Goal: Task Accomplishment & Management: Complete application form

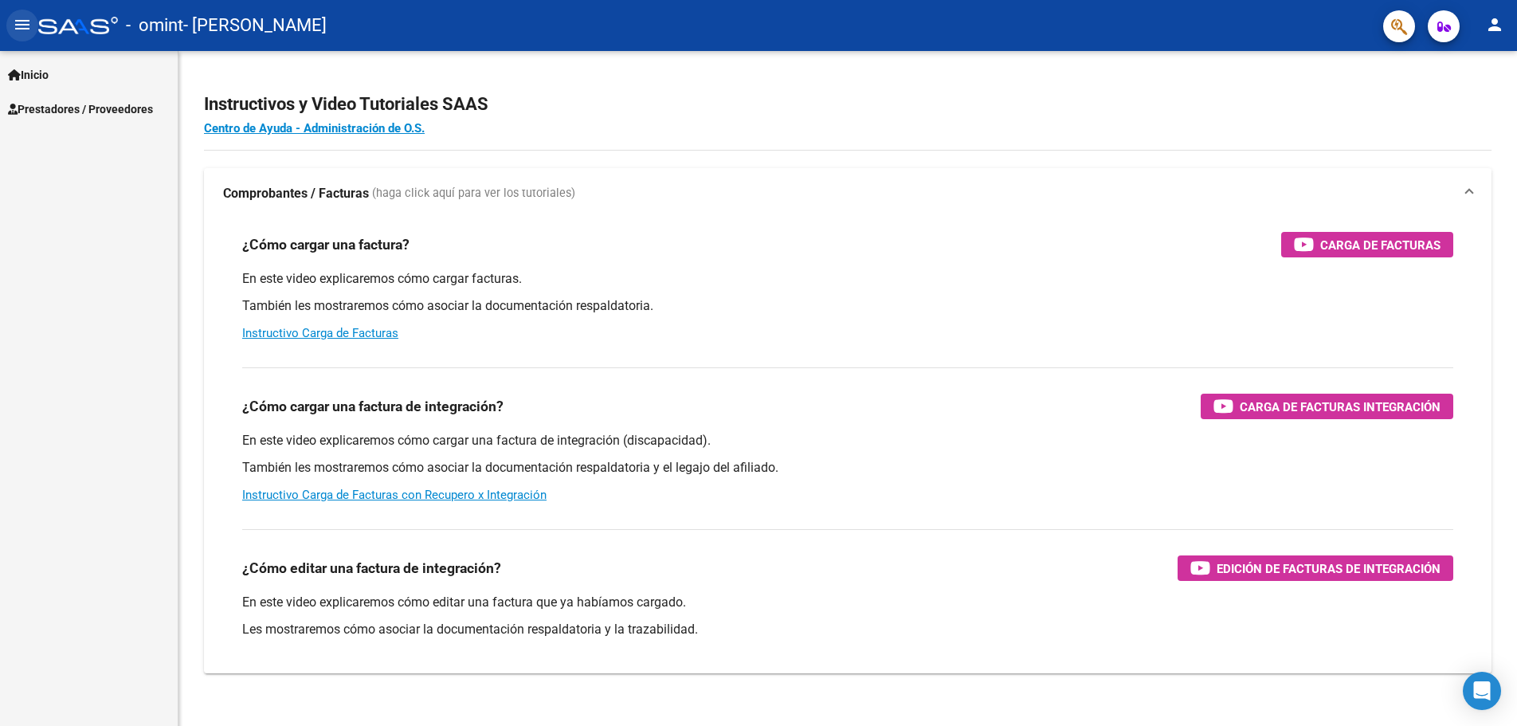
click at [17, 14] on button "menu" at bounding box center [22, 26] width 32 height 32
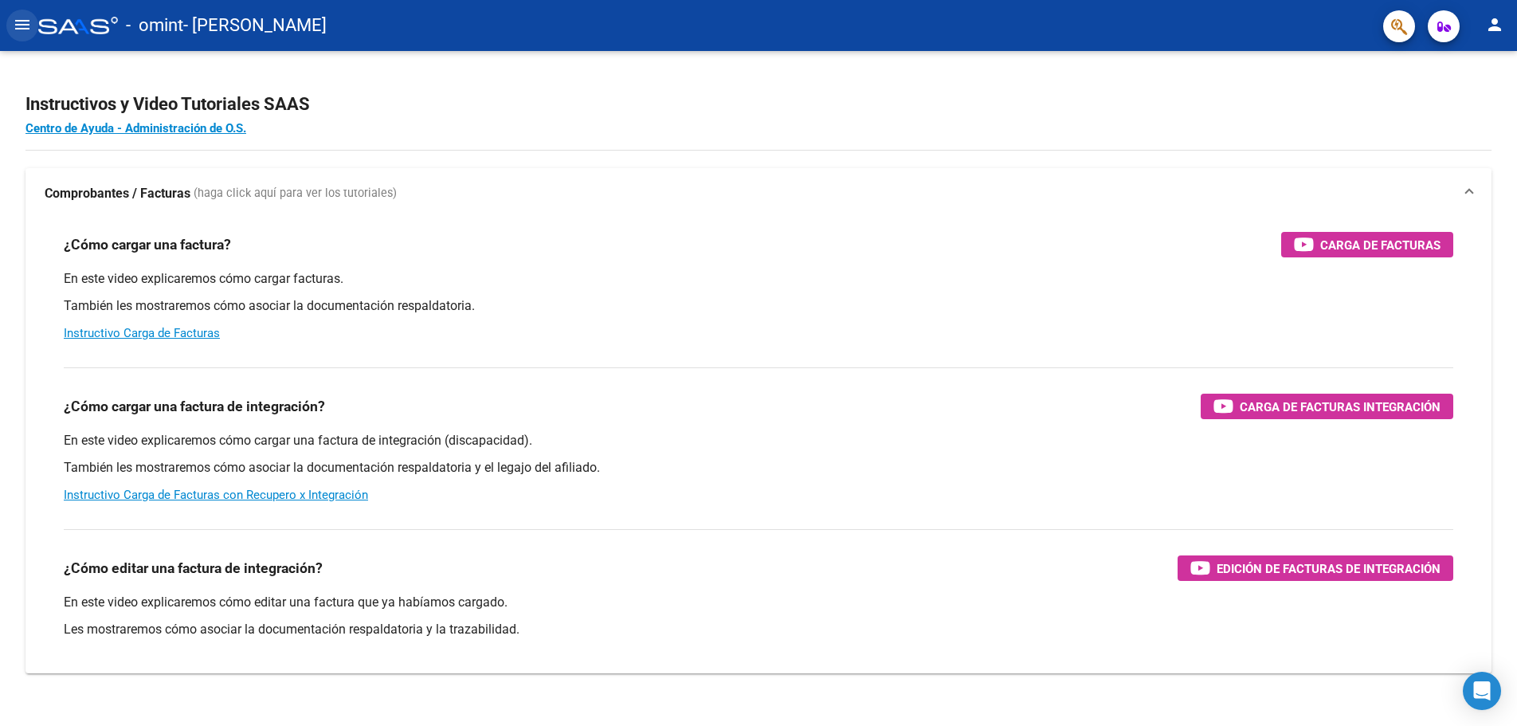
click at [17, 24] on mat-icon "menu" at bounding box center [22, 24] width 19 height 19
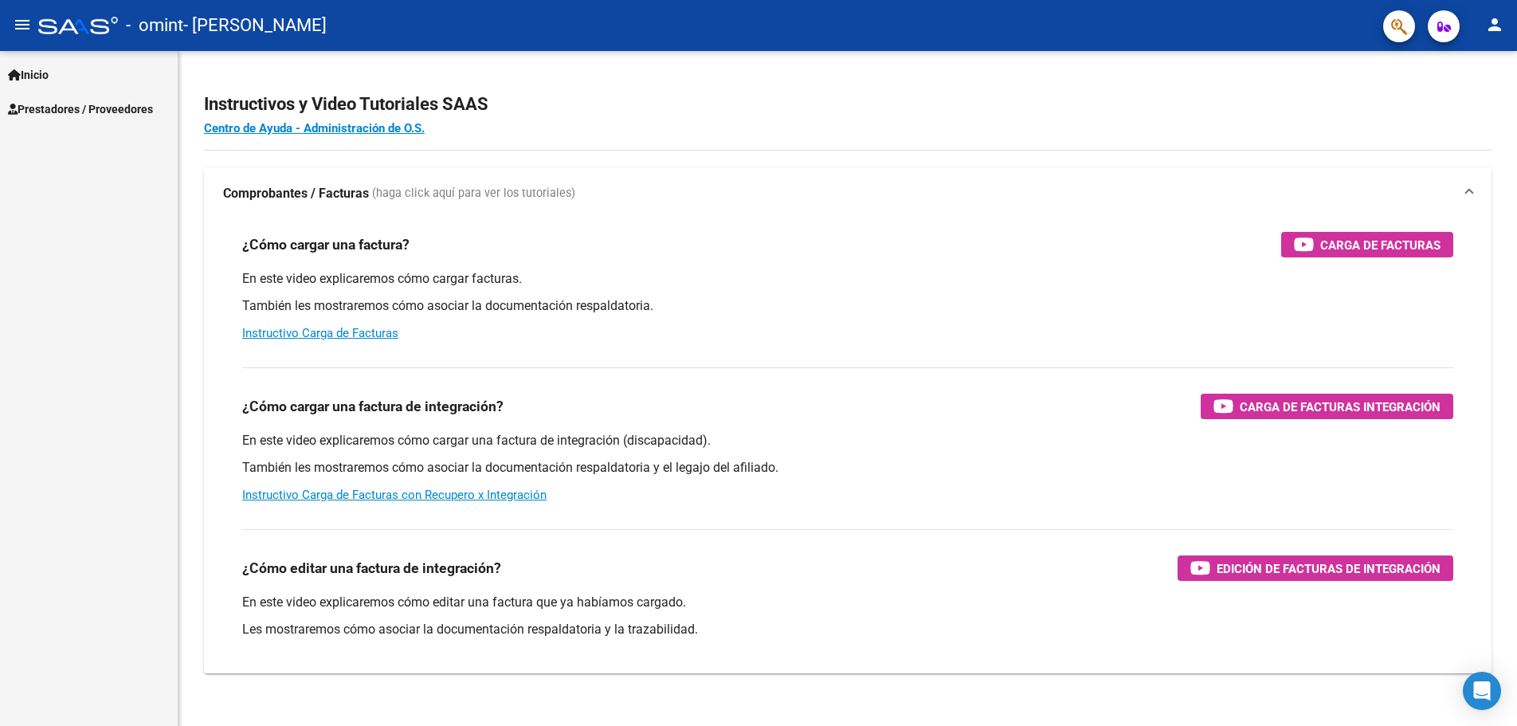
click at [44, 113] on span "Prestadores / Proveedores" at bounding box center [80, 109] width 145 height 18
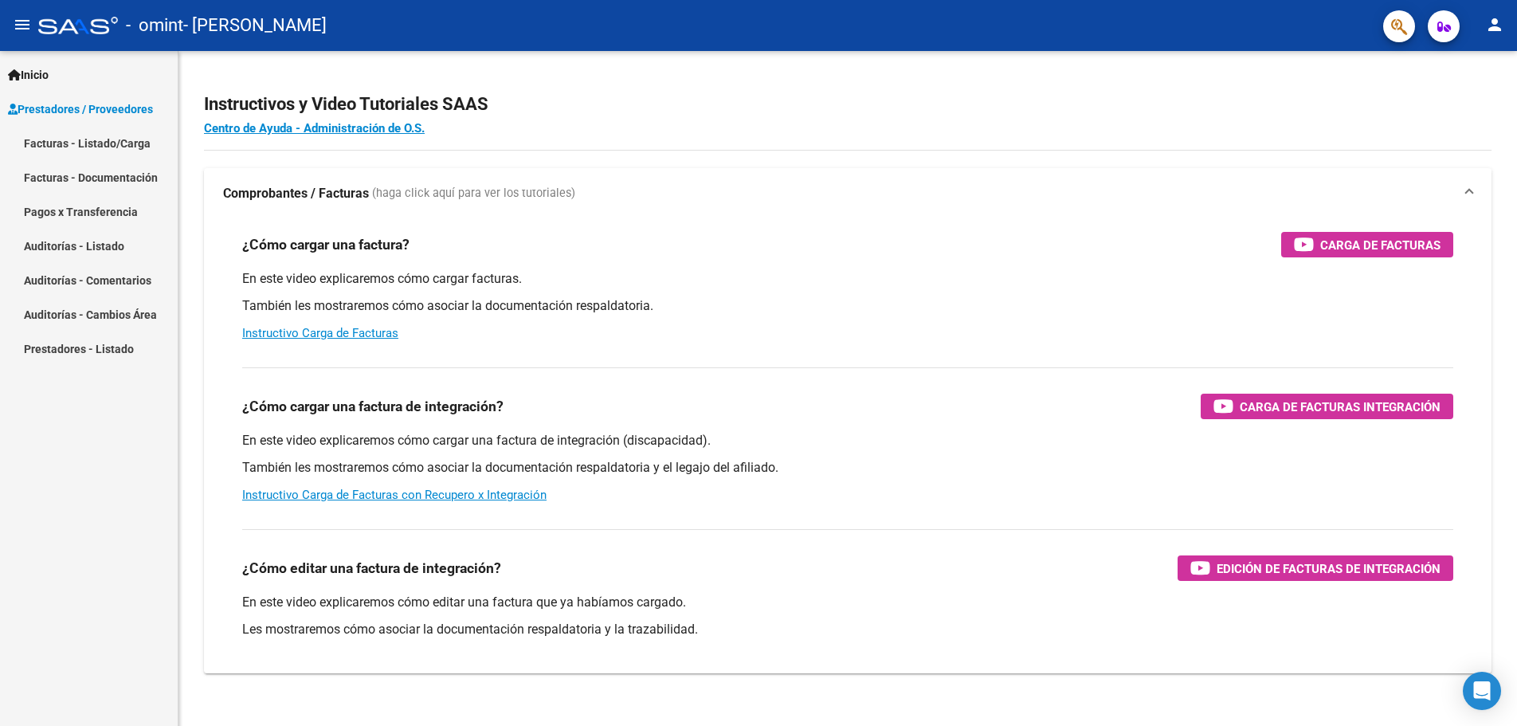
click at [51, 149] on link "Facturas - Listado/Carga" at bounding box center [89, 143] width 178 height 34
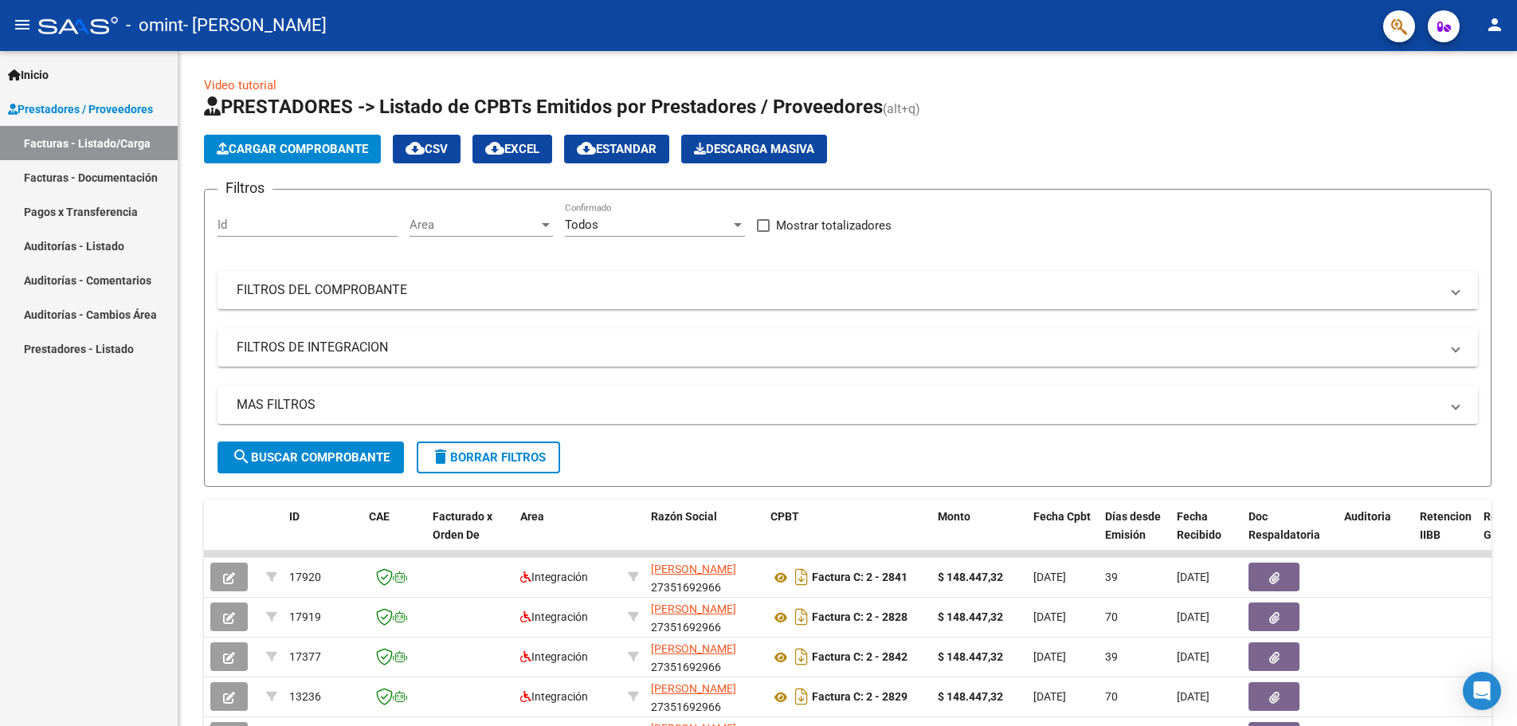
click at [45, 182] on link "Facturas - Documentación" at bounding box center [89, 177] width 178 height 34
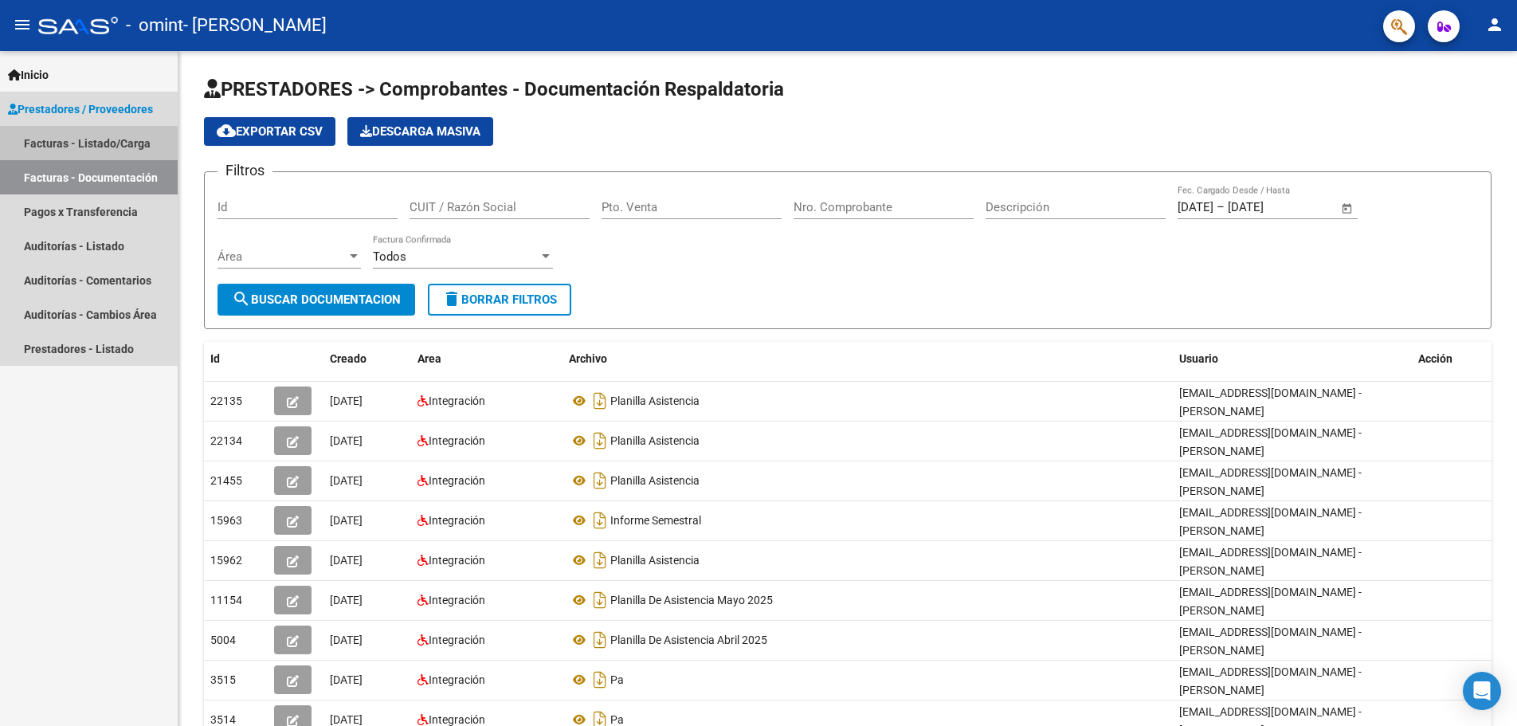
click at [75, 139] on link "Facturas - Listado/Carga" at bounding box center [89, 143] width 178 height 34
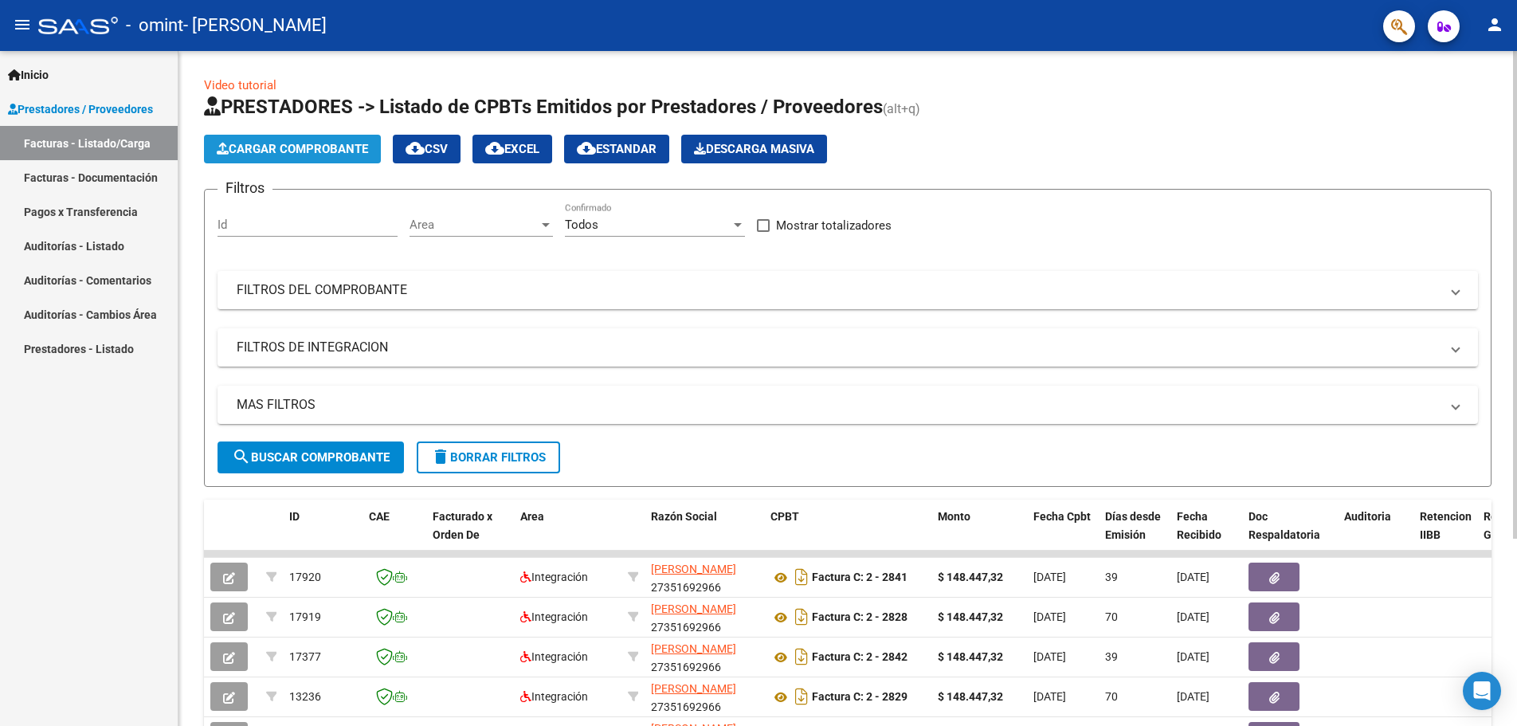
click at [262, 159] on button "Cargar Comprobante" at bounding box center [292, 149] width 177 height 29
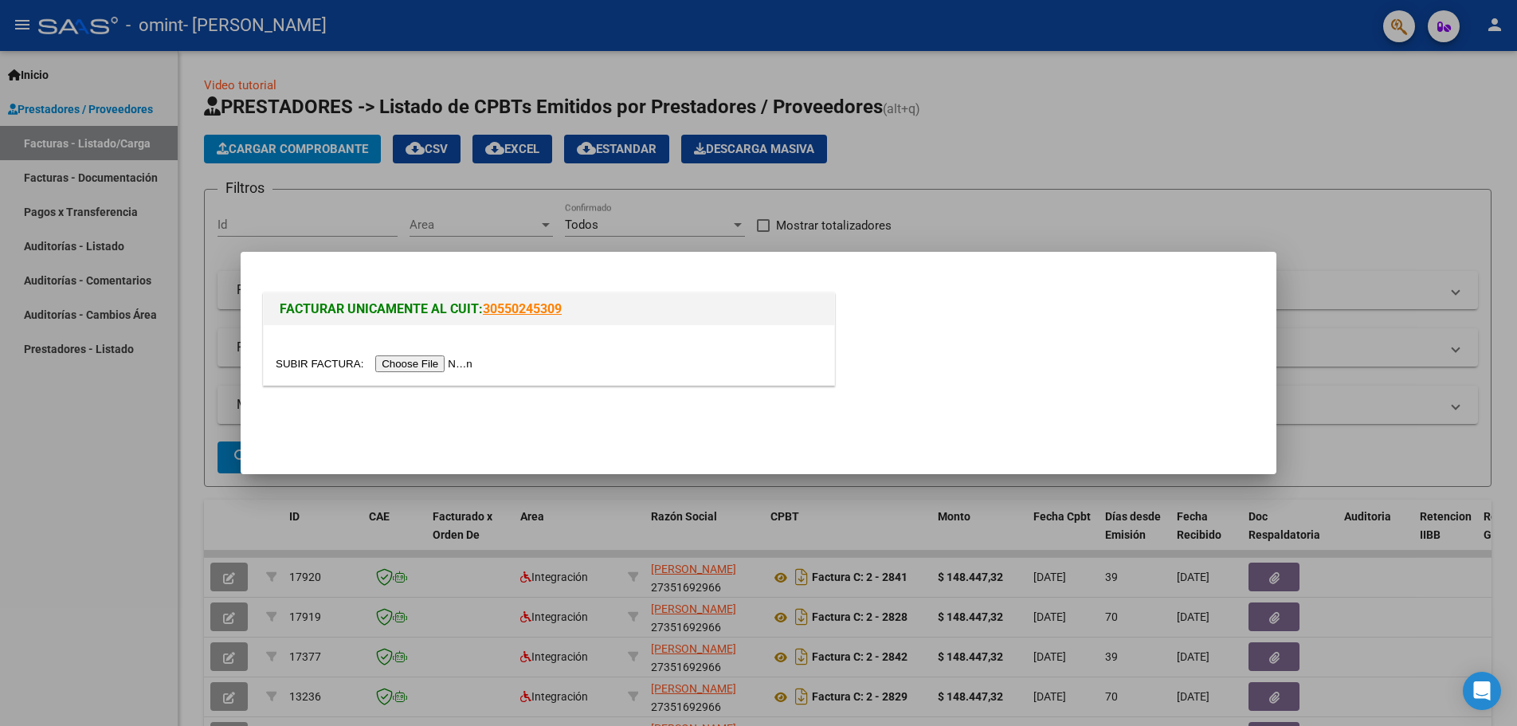
click at [452, 362] on input "file" at bounding box center [377, 363] width 202 height 17
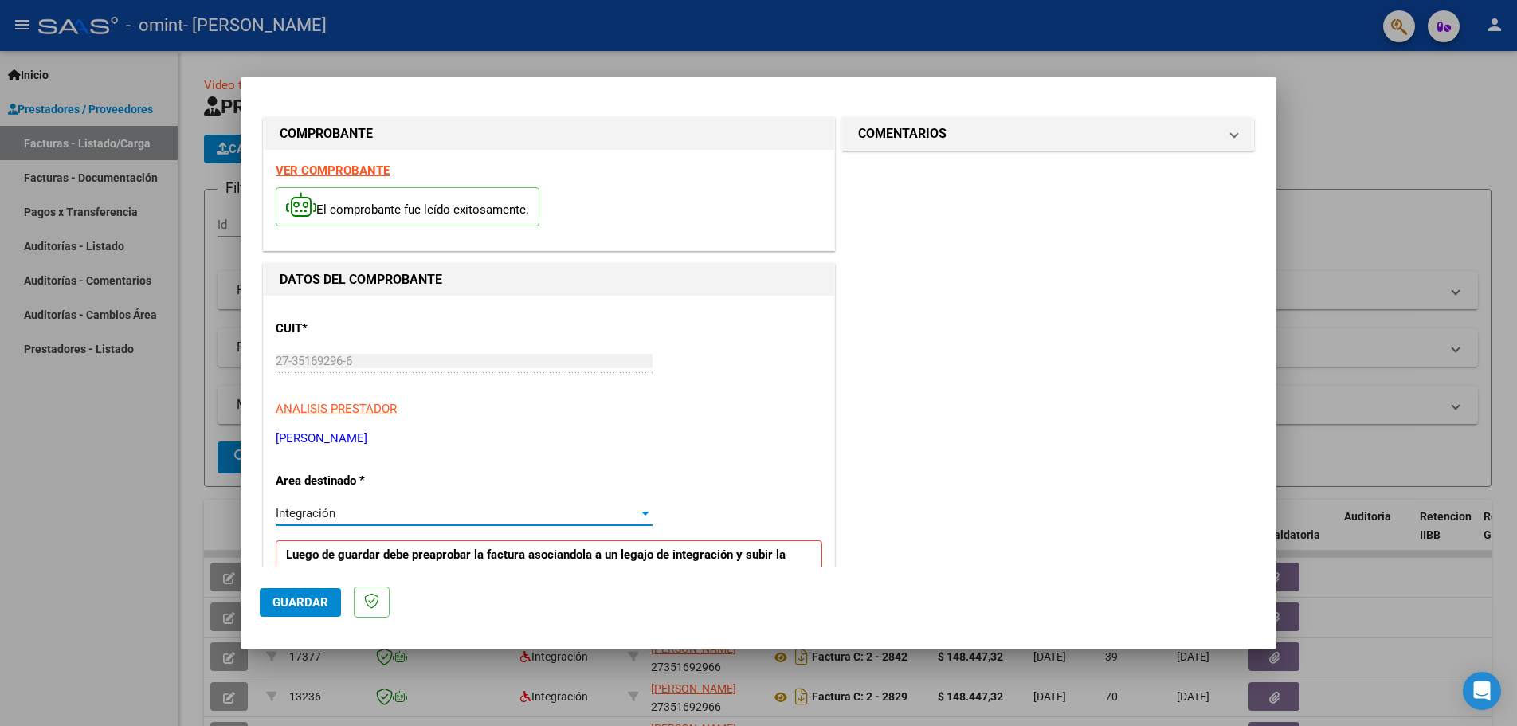
click at [327, 507] on span "Integración" at bounding box center [306, 513] width 60 height 14
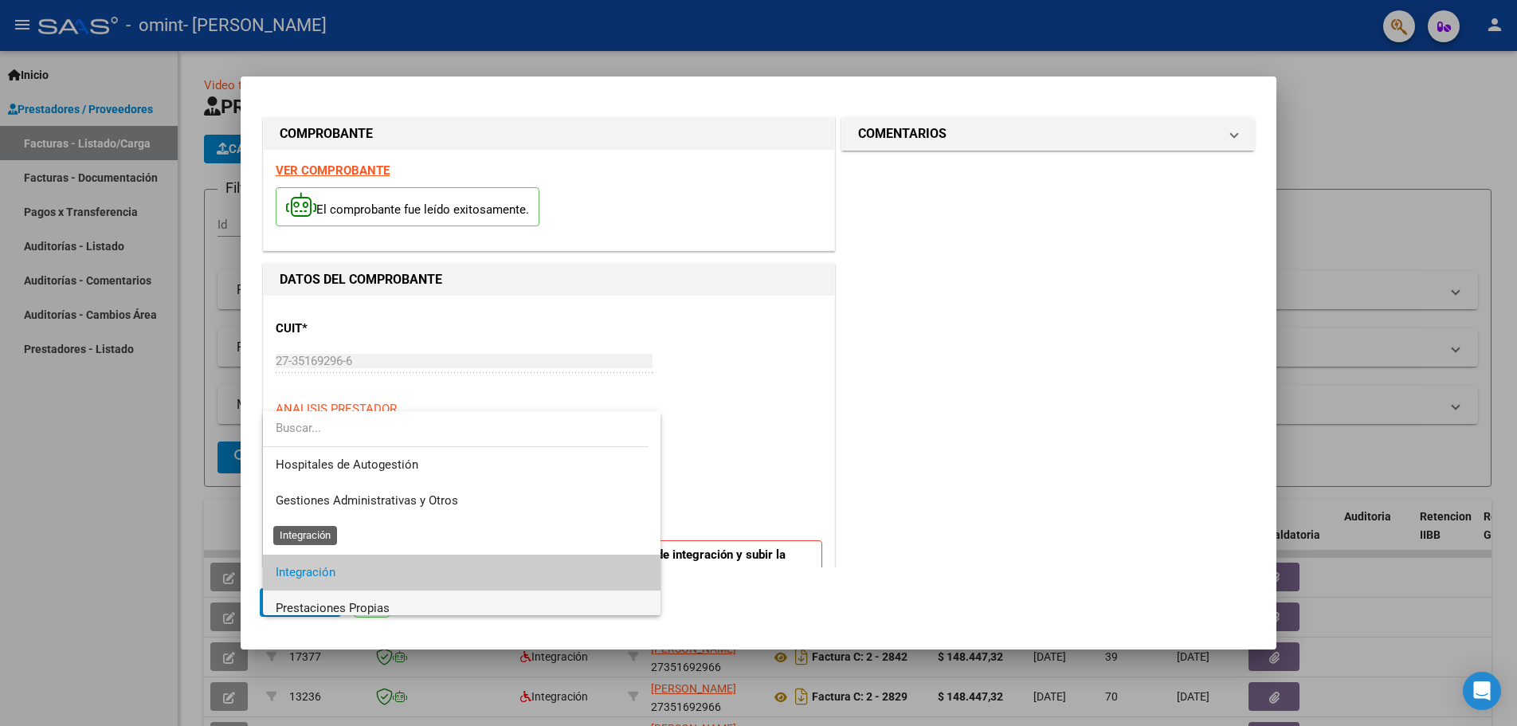
scroll to position [60, 0]
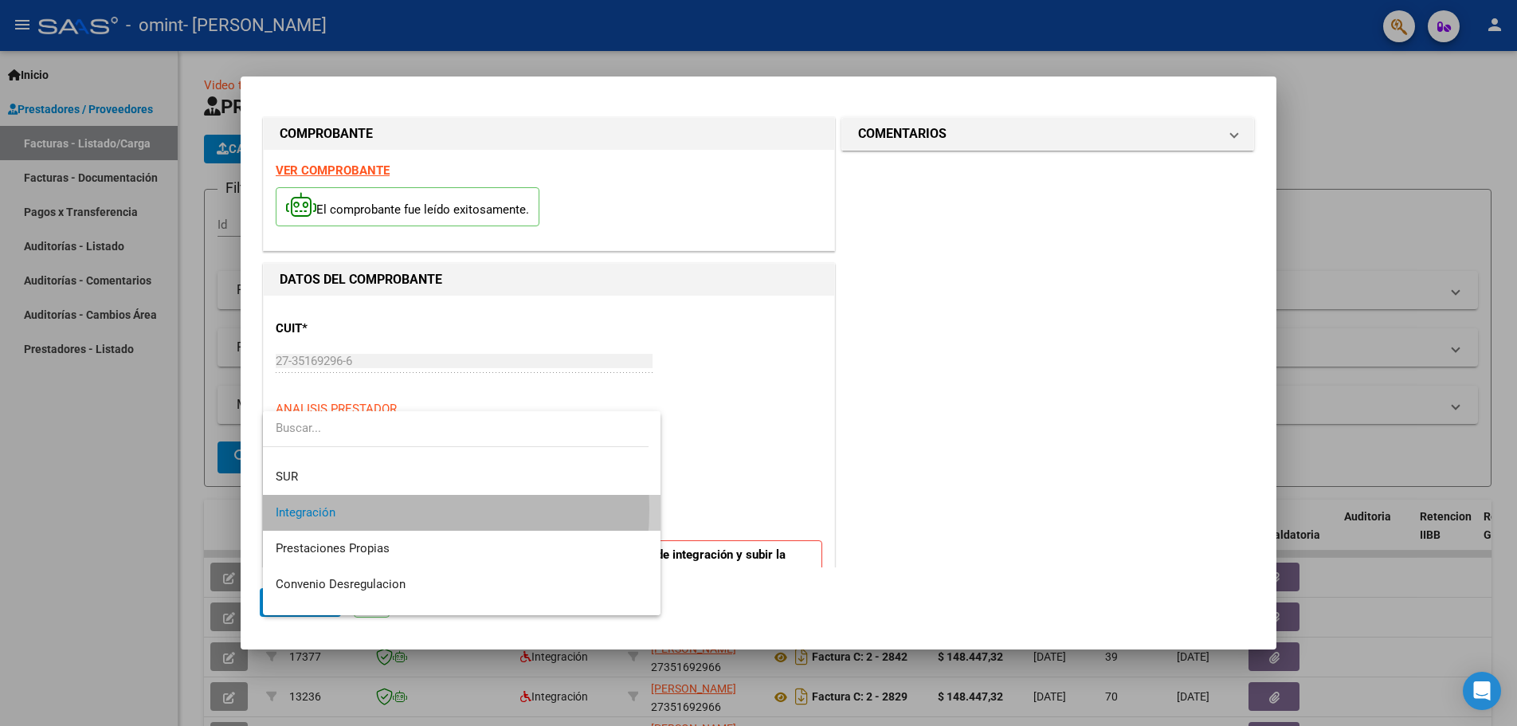
click at [340, 508] on span "Integración" at bounding box center [462, 513] width 372 height 36
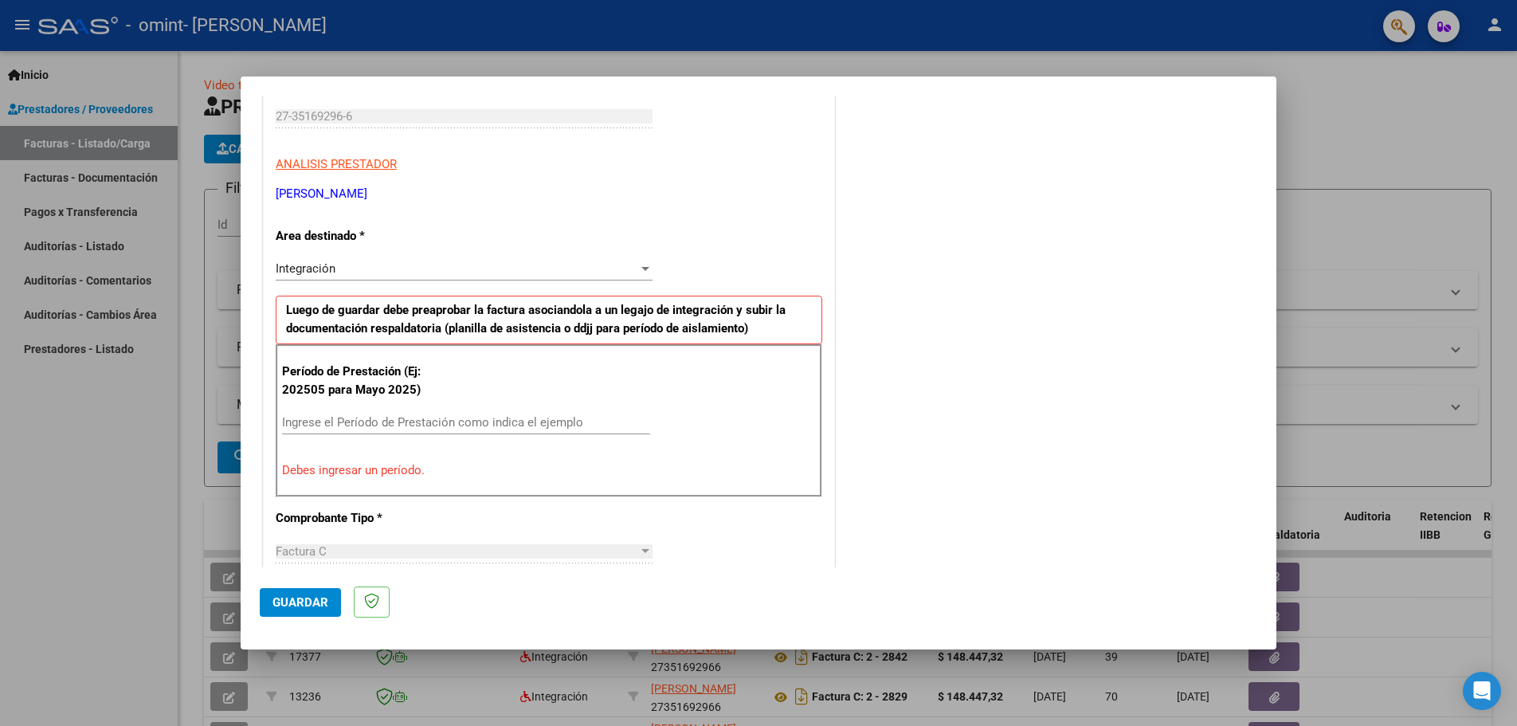
scroll to position [288, 0]
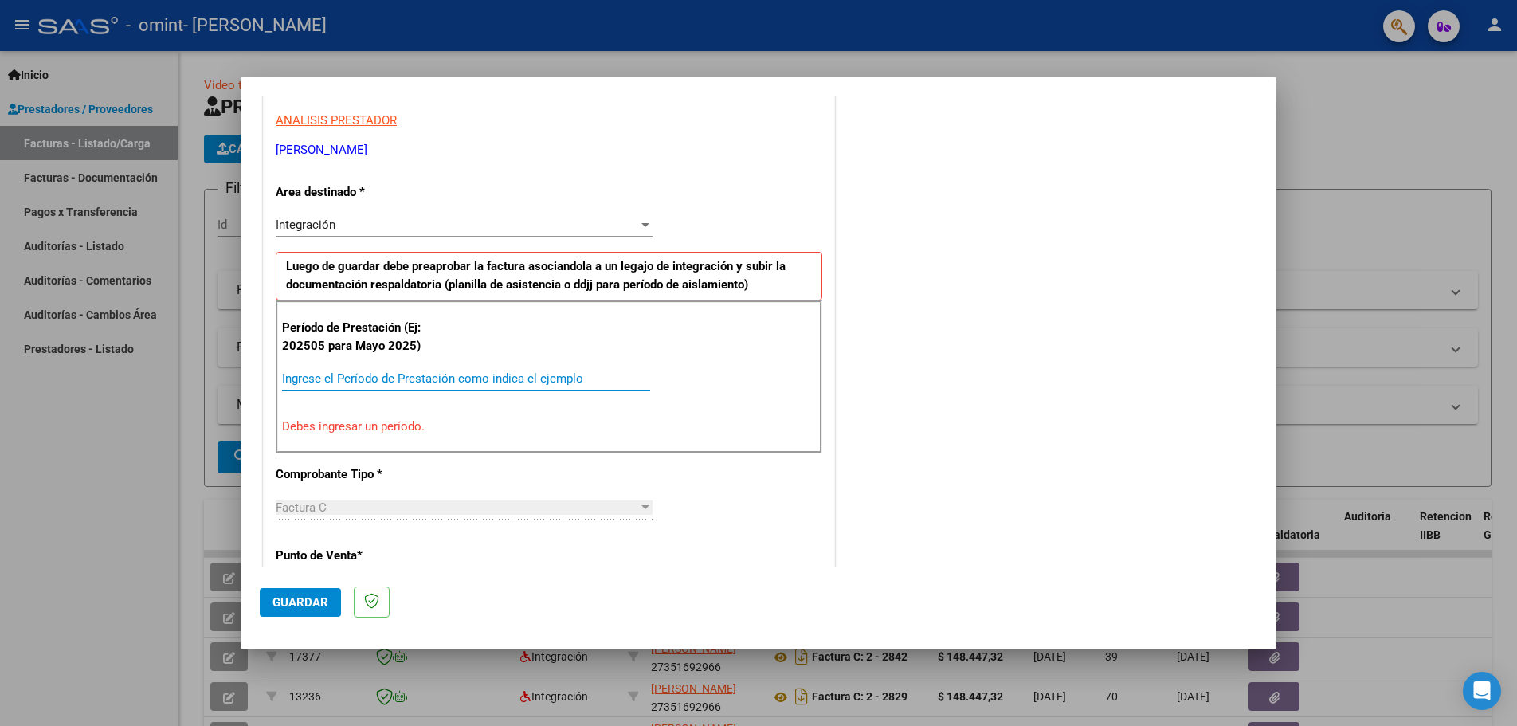
click at [443, 383] on input "Ingrese el Período de Prestación como indica el ejemplo" at bounding box center [466, 378] width 368 height 14
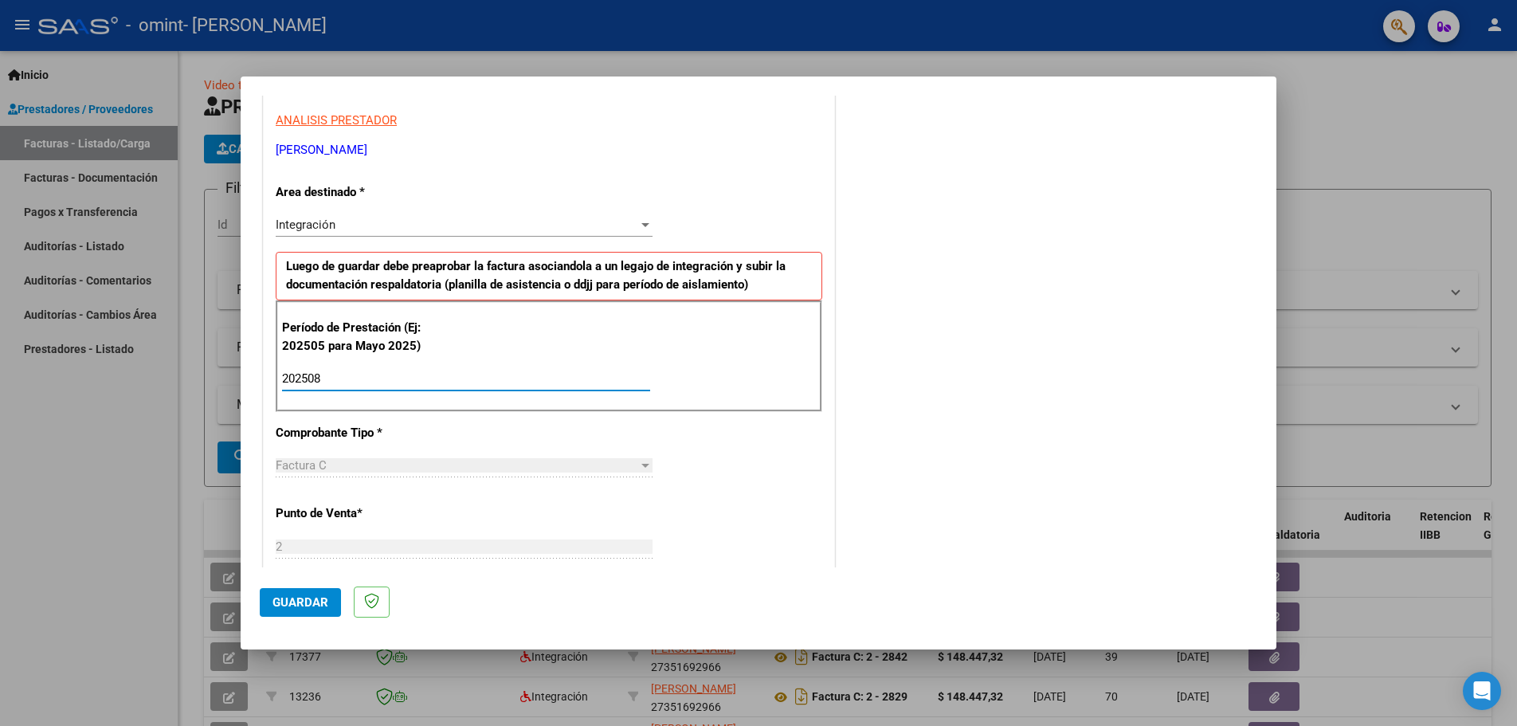
type input "202508"
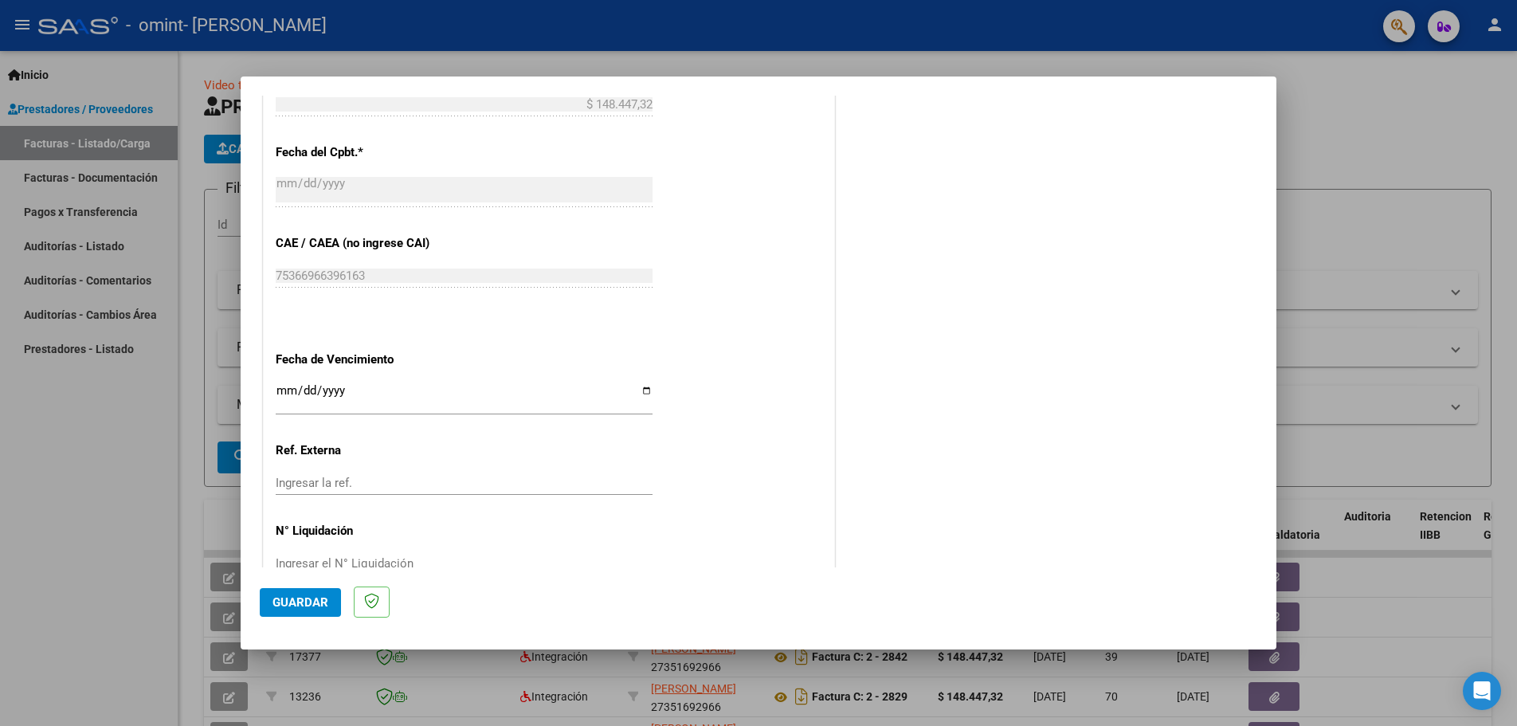
scroll to position [930, 0]
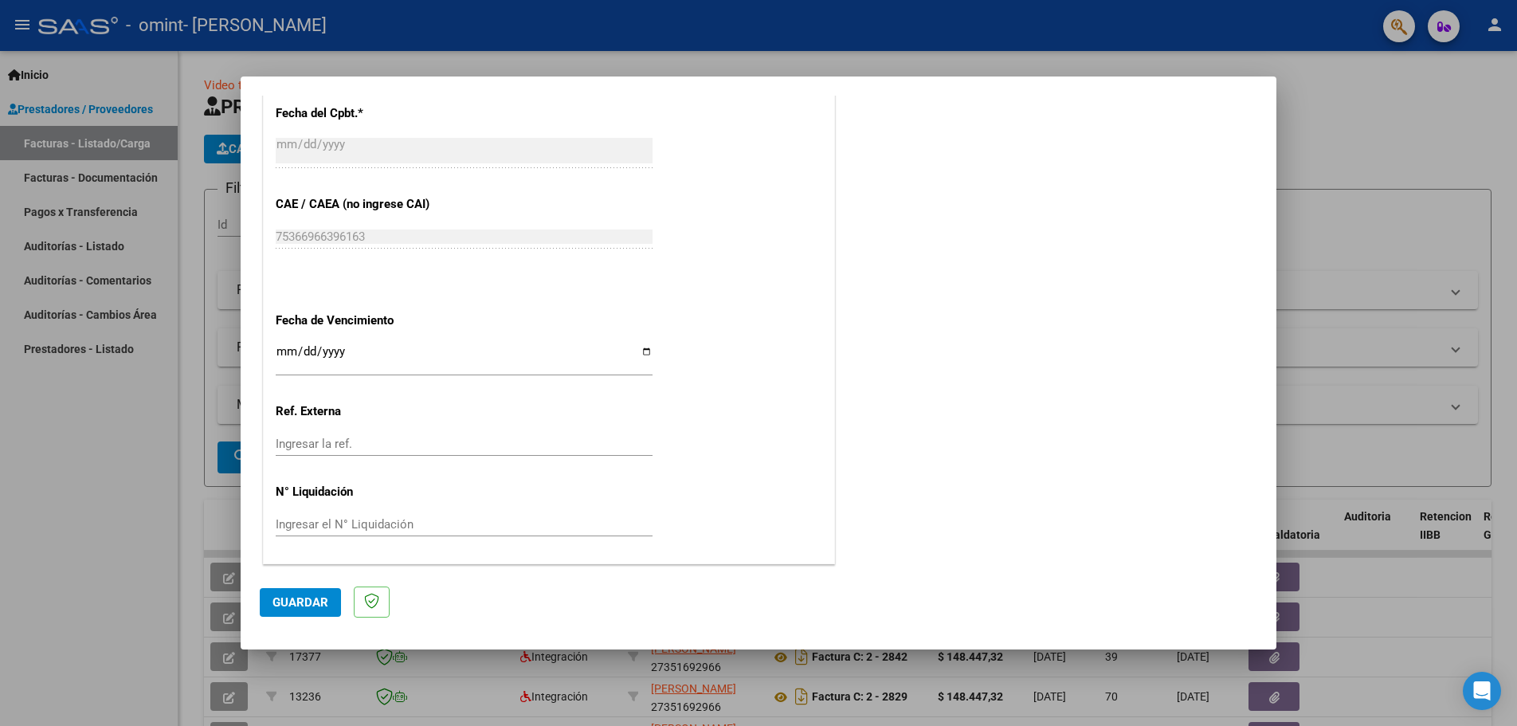
click at [640, 352] on input "Ingresar la fecha" at bounding box center [464, 357] width 377 height 25
type input "[DATE]"
click at [317, 602] on span "Guardar" at bounding box center [300, 602] width 56 height 14
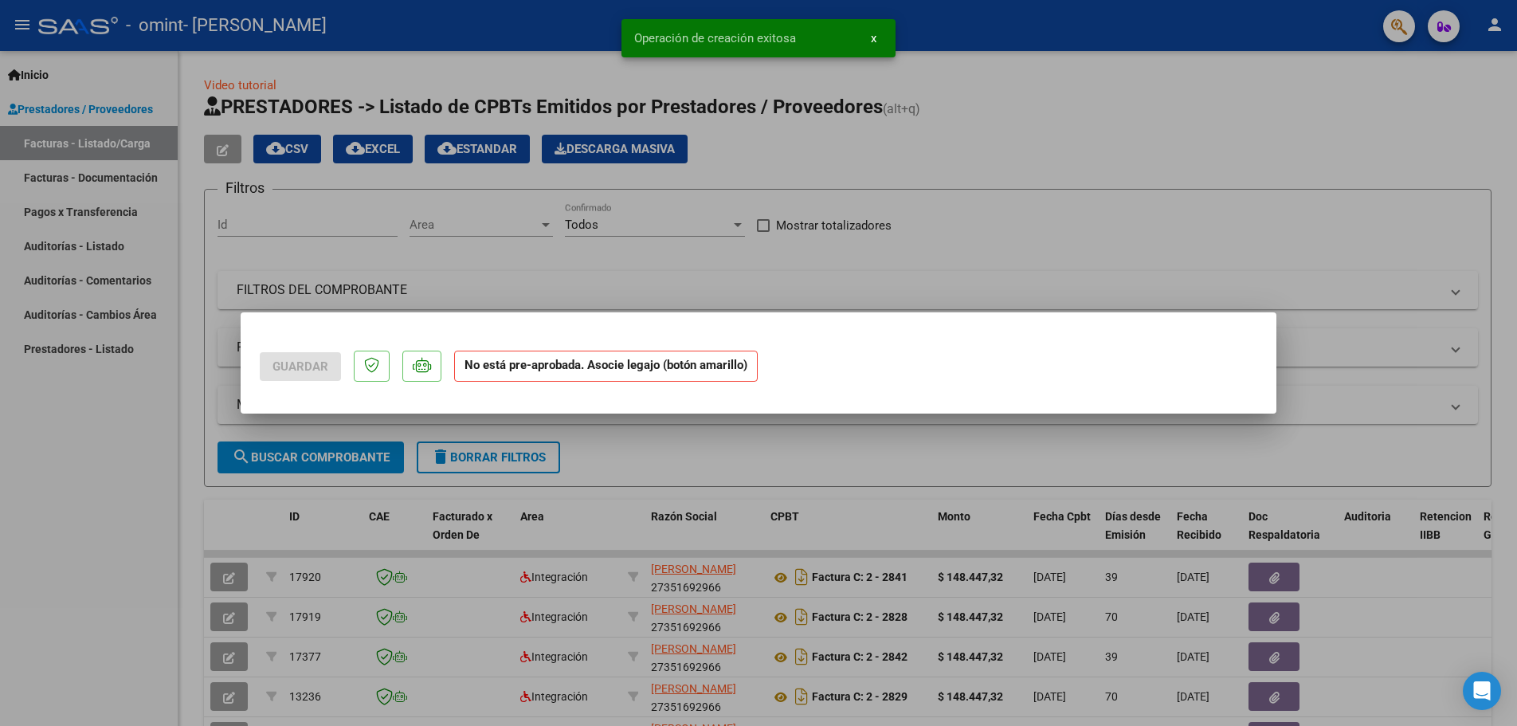
scroll to position [0, 0]
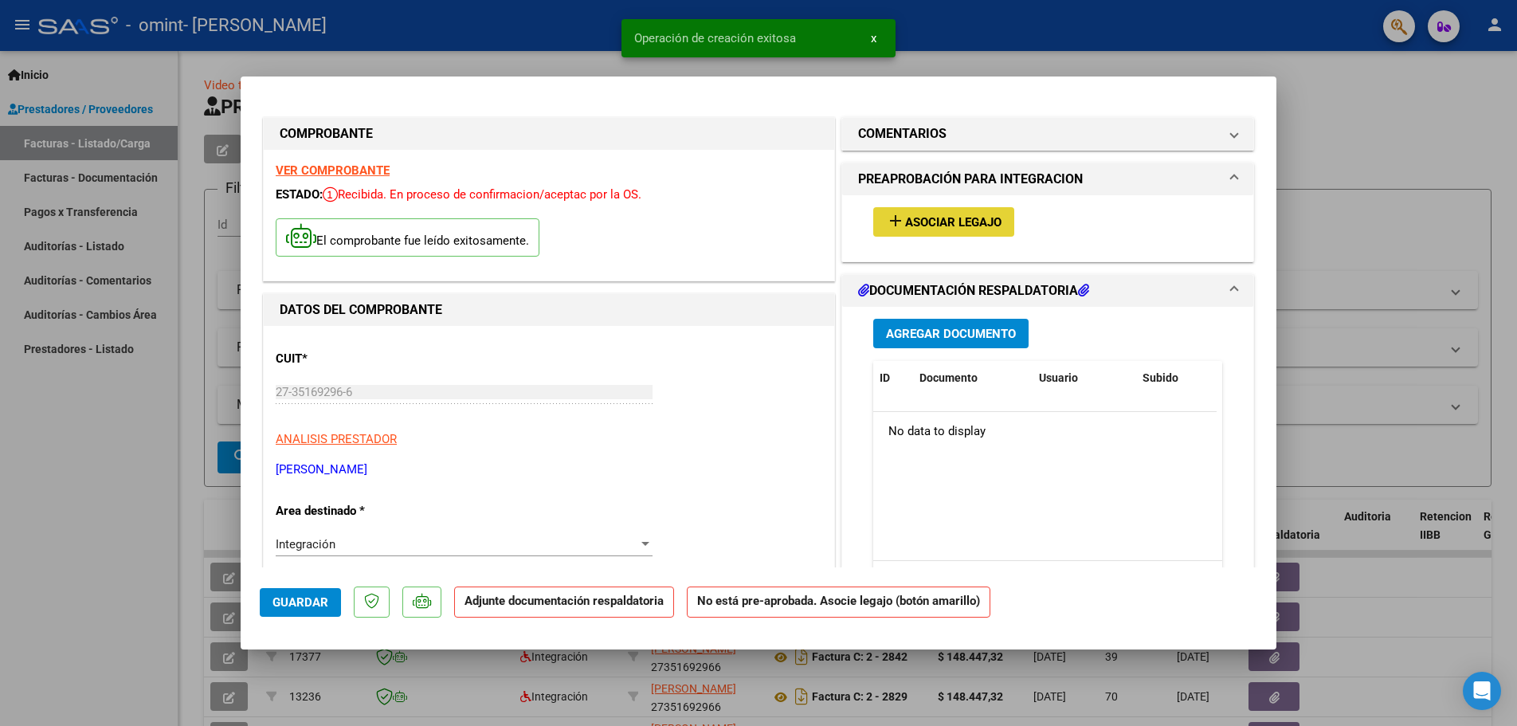
click at [933, 219] on span "Asociar Legajo" at bounding box center [953, 222] width 96 height 14
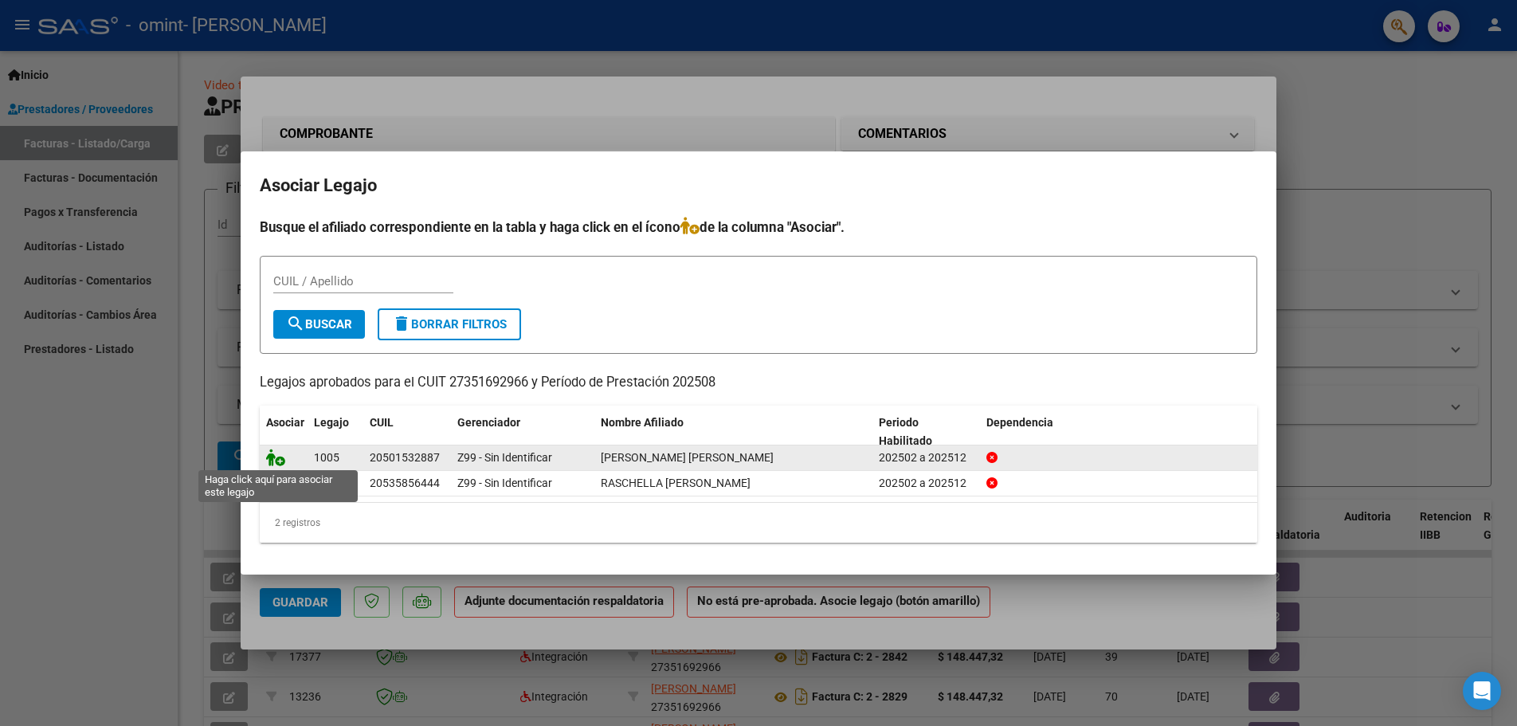
click at [280, 463] on icon at bounding box center [275, 457] width 19 height 18
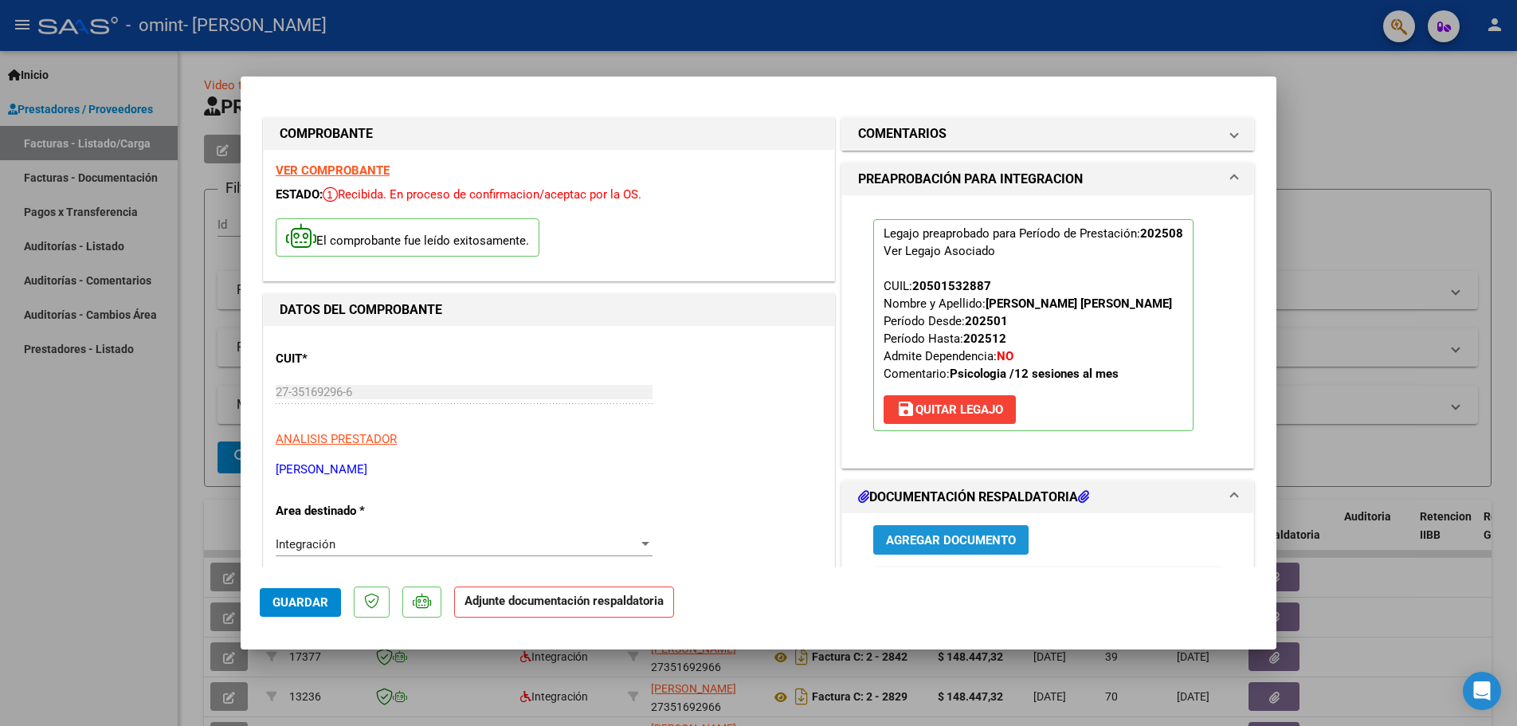
click at [920, 547] on span "Agregar Documento" at bounding box center [951, 540] width 130 height 14
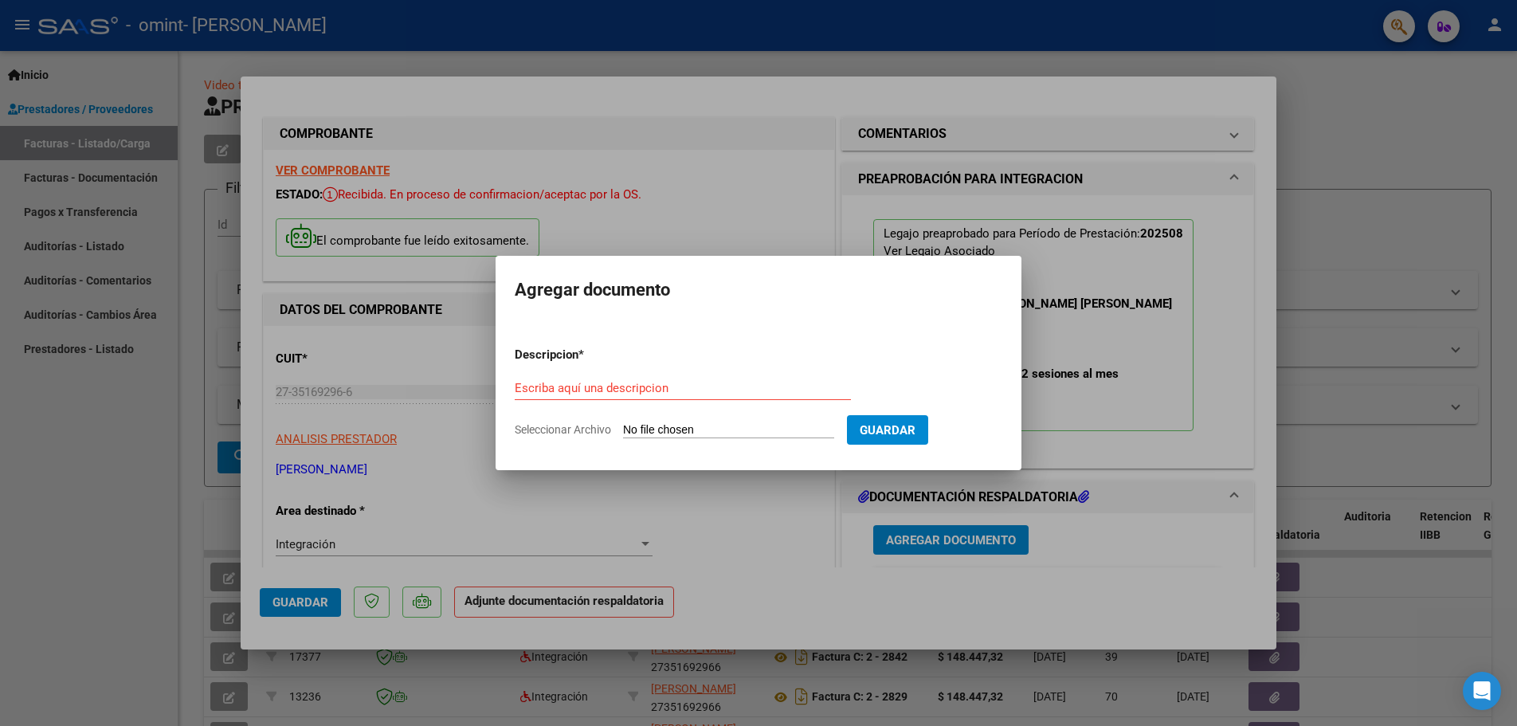
click at [646, 433] on input "Seleccionar Archivo" at bounding box center [728, 430] width 211 height 15
type input "C:\fakepath\[PERSON_NAME].jpg"
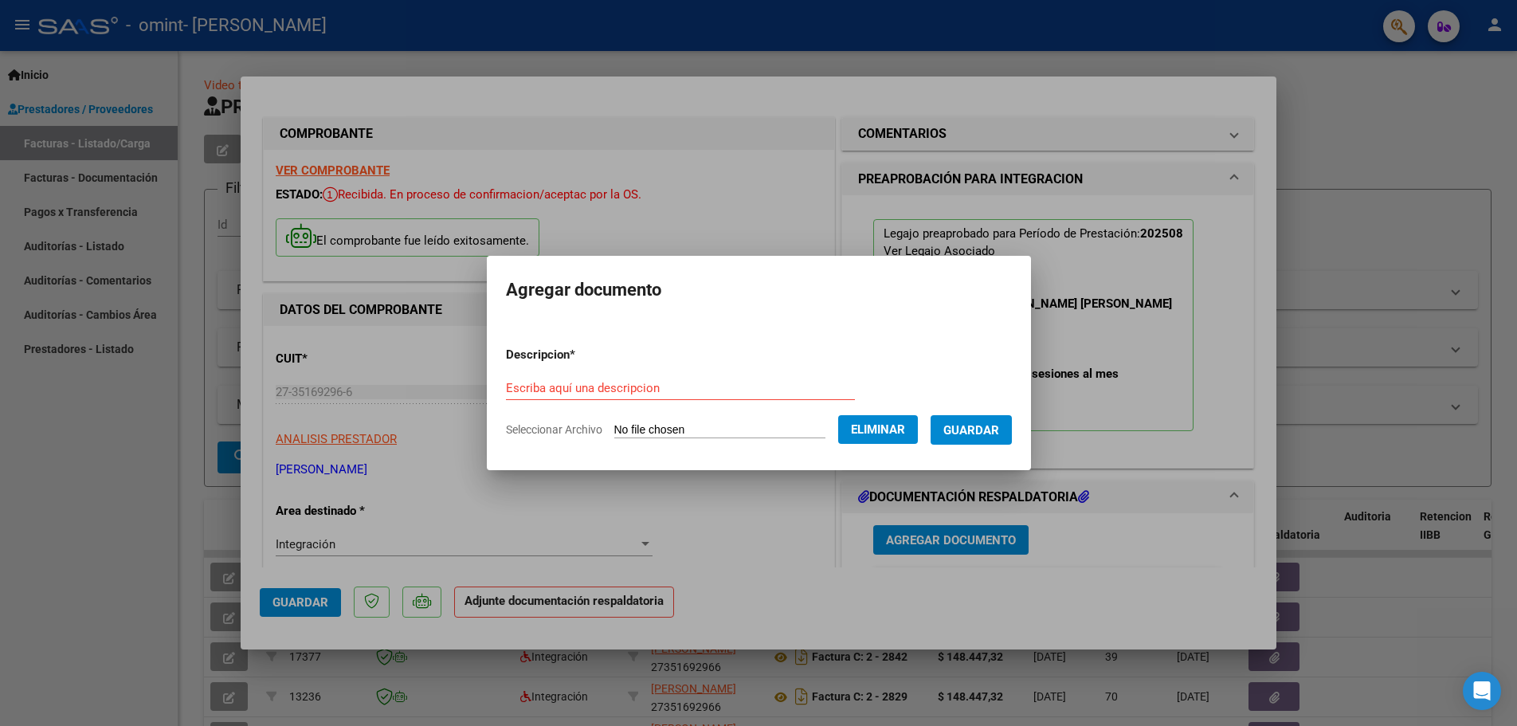
click at [585, 377] on div "Escriba aquí una descripcion" at bounding box center [680, 388] width 349 height 24
type input "PLANILLA DE ASISTENCIA"
click at [983, 425] on span "Guardar" at bounding box center [971, 430] width 56 height 14
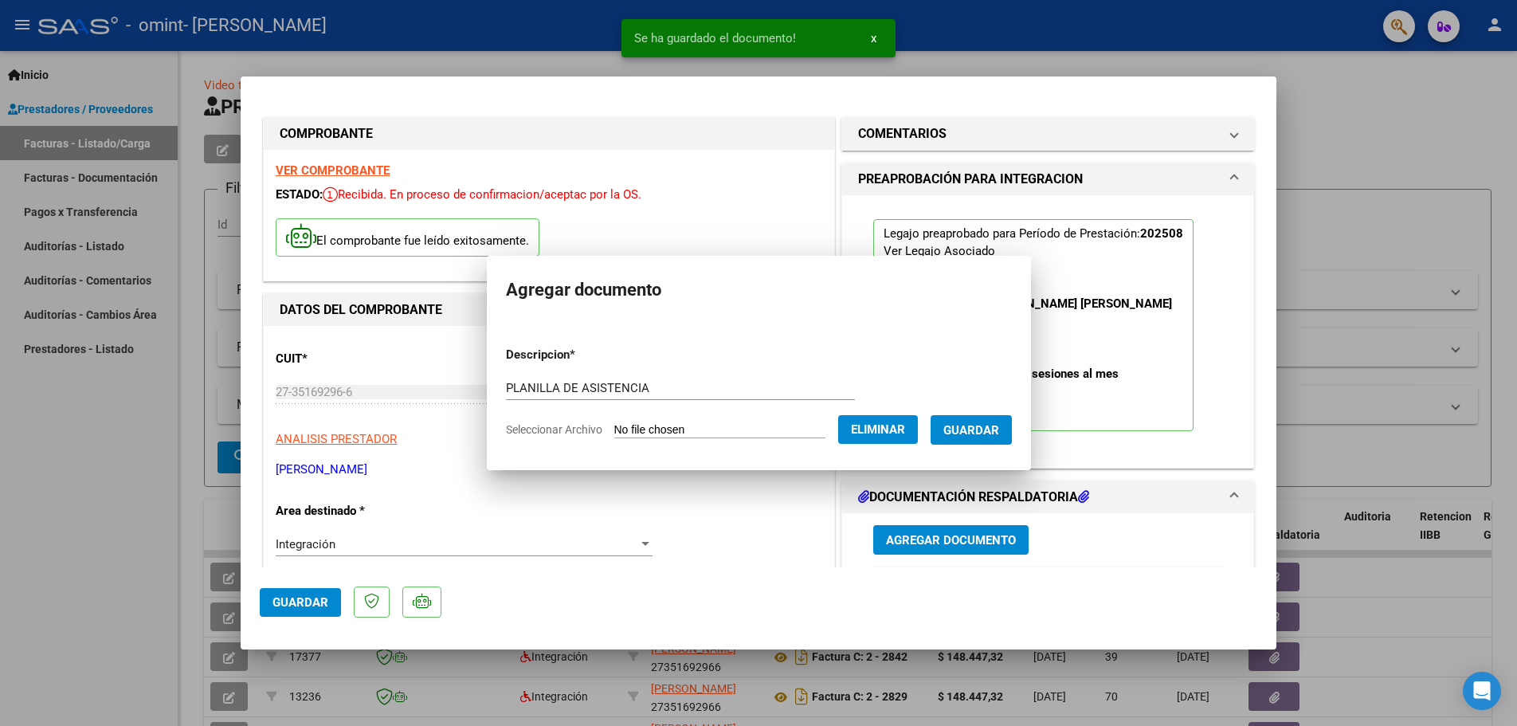
scroll to position [4, 0]
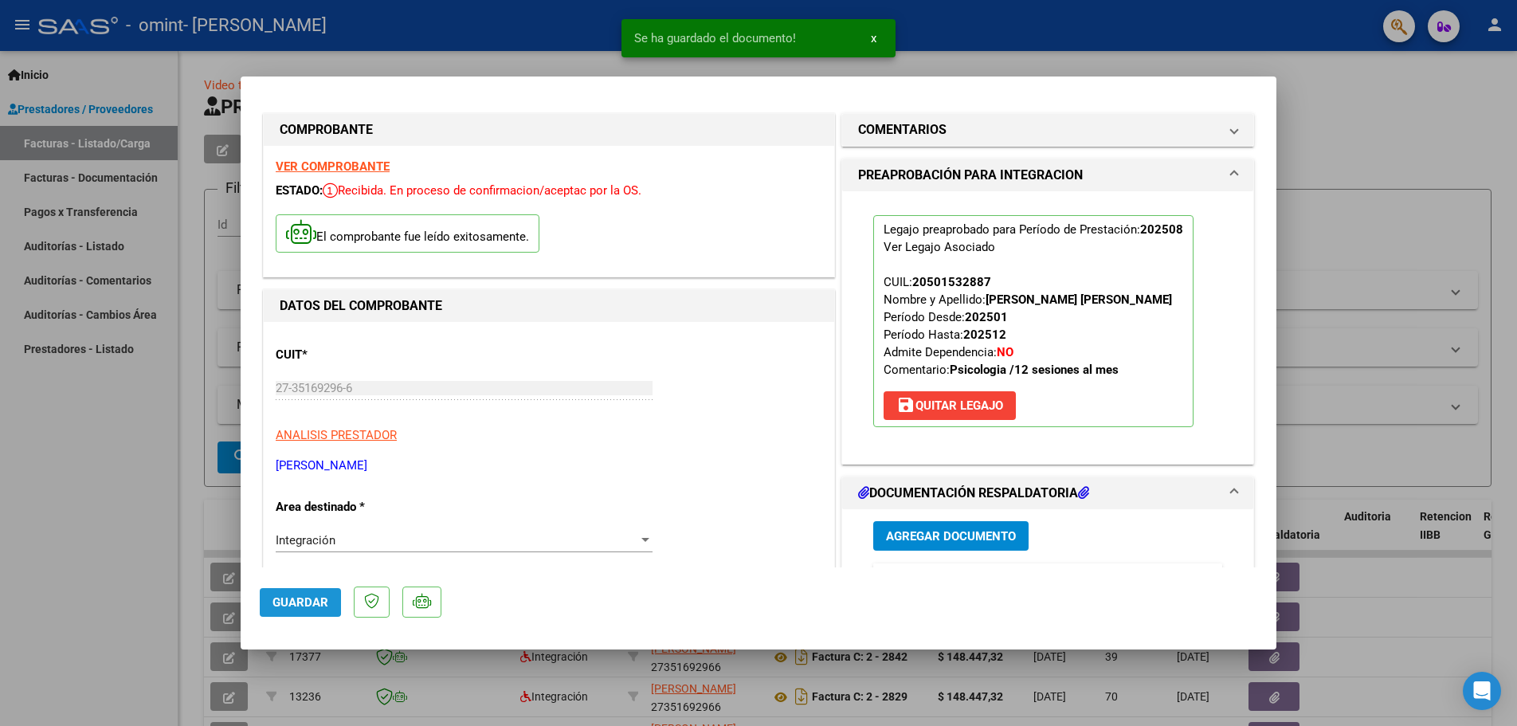
click at [281, 596] on span "Guardar" at bounding box center [300, 602] width 56 height 14
click at [322, 605] on span "Guardar" at bounding box center [300, 602] width 56 height 14
click at [1162, 61] on div at bounding box center [758, 363] width 1517 height 726
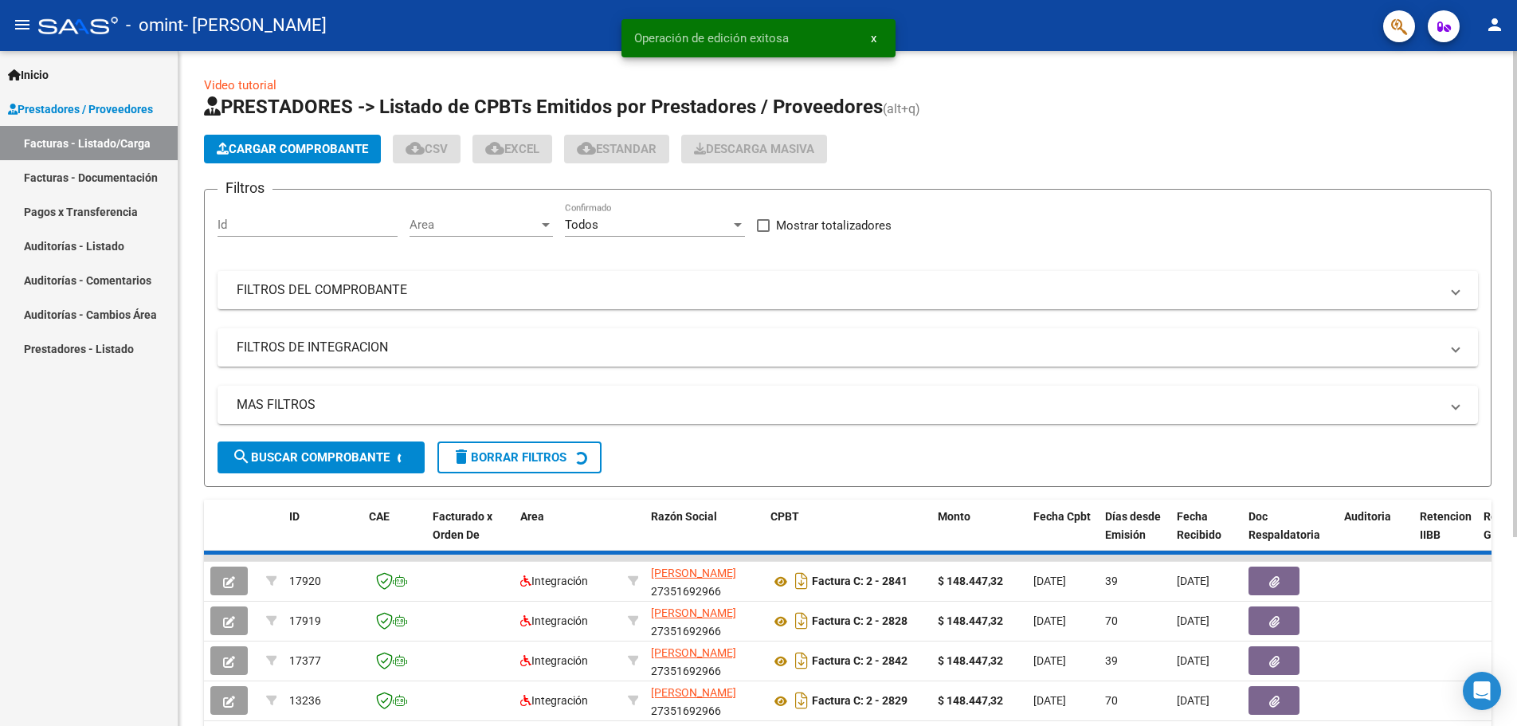
click at [568, 144] on div "Cargar Comprobante cloud_download CSV cloud_download EXCEL cloud_download Estan…" at bounding box center [515, 149] width 623 height 29
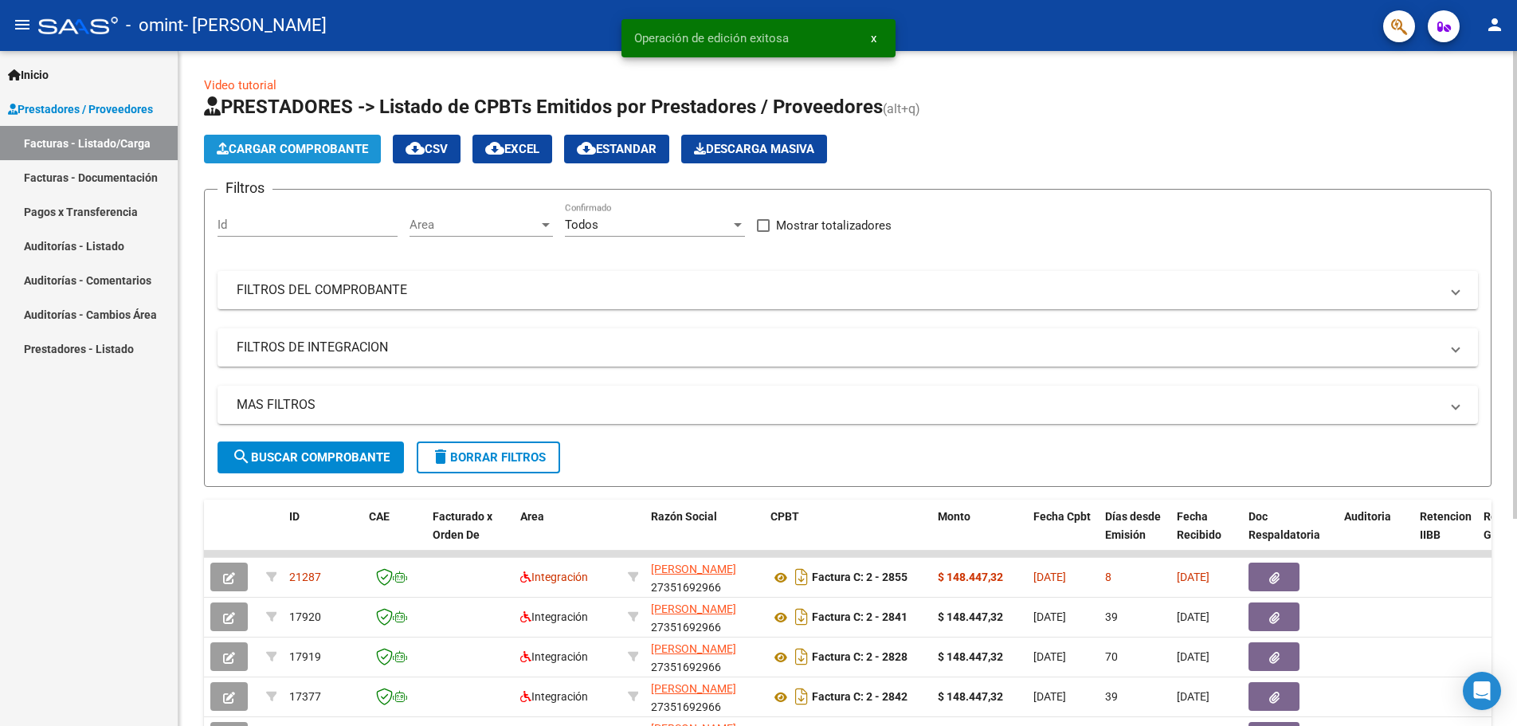
click at [311, 150] on span "Cargar Comprobante" at bounding box center [292, 149] width 151 height 14
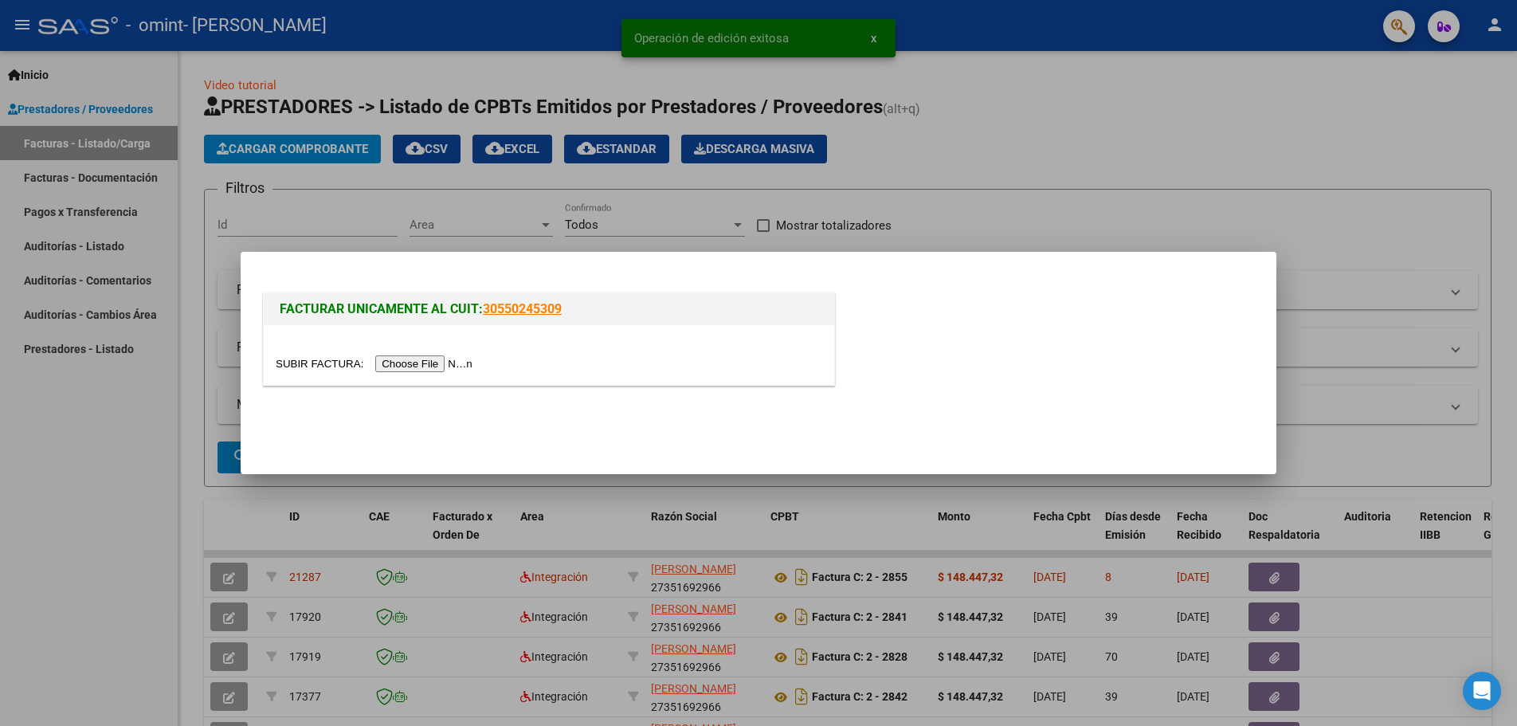
click at [428, 369] on input "file" at bounding box center [377, 363] width 202 height 17
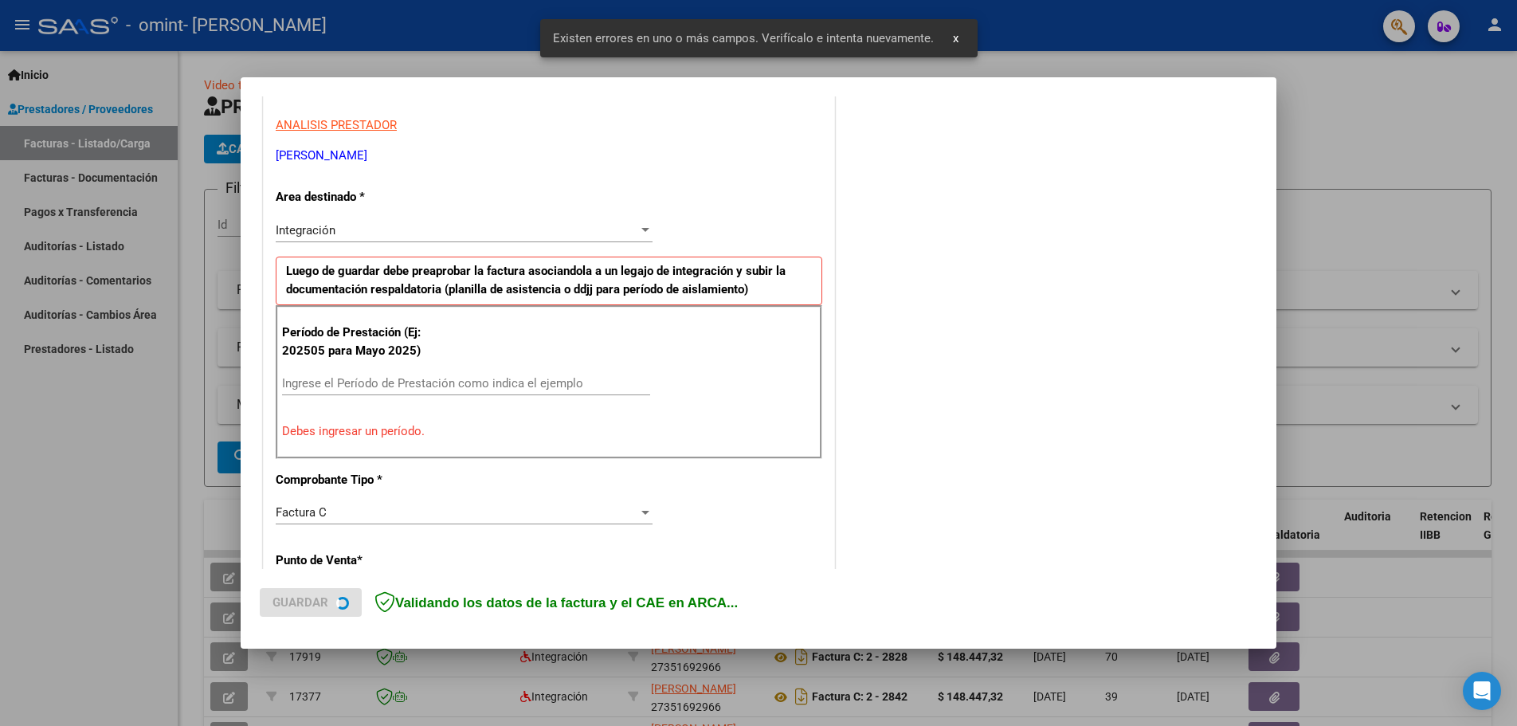
scroll to position [289, 0]
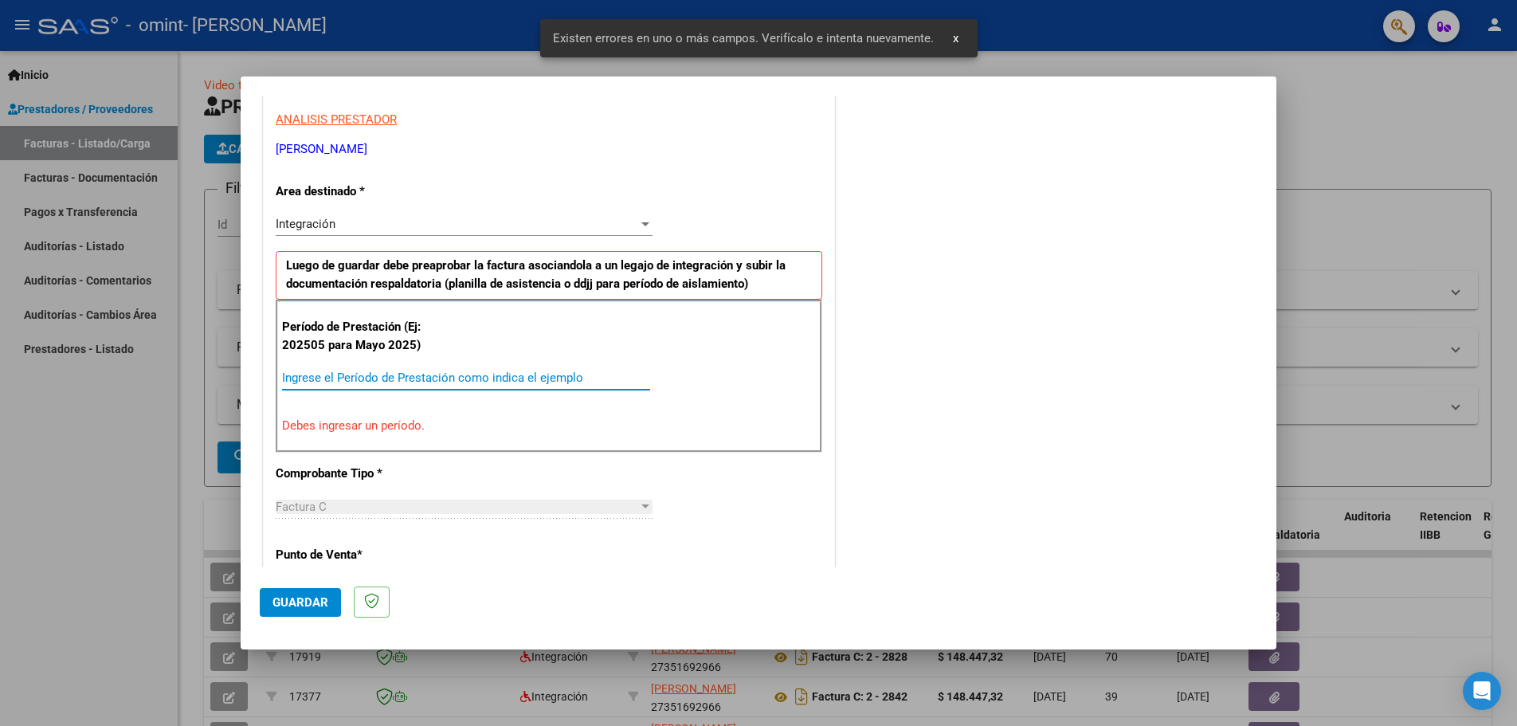
click at [303, 381] on input "Ingrese el Período de Prestación como indica el ejemplo" at bounding box center [466, 377] width 368 height 14
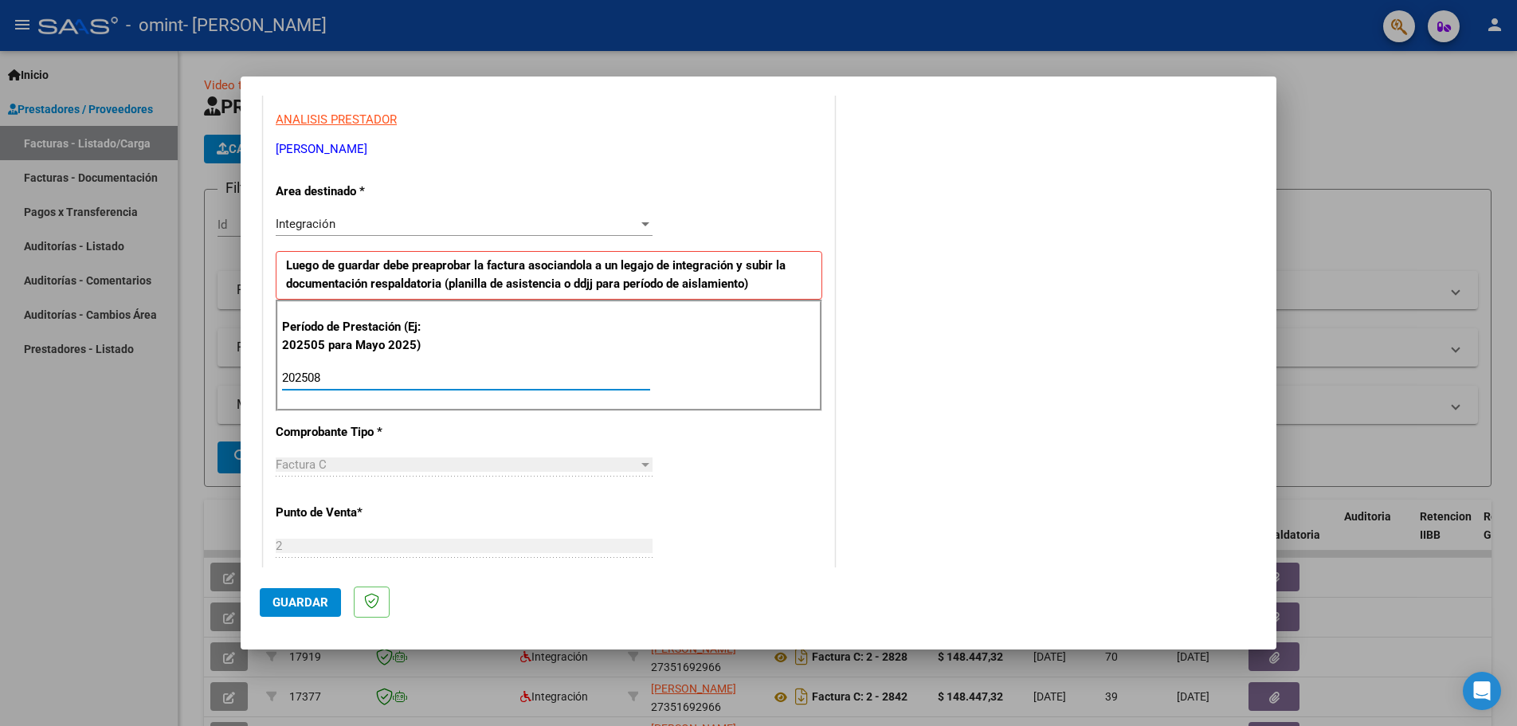
type input "202508"
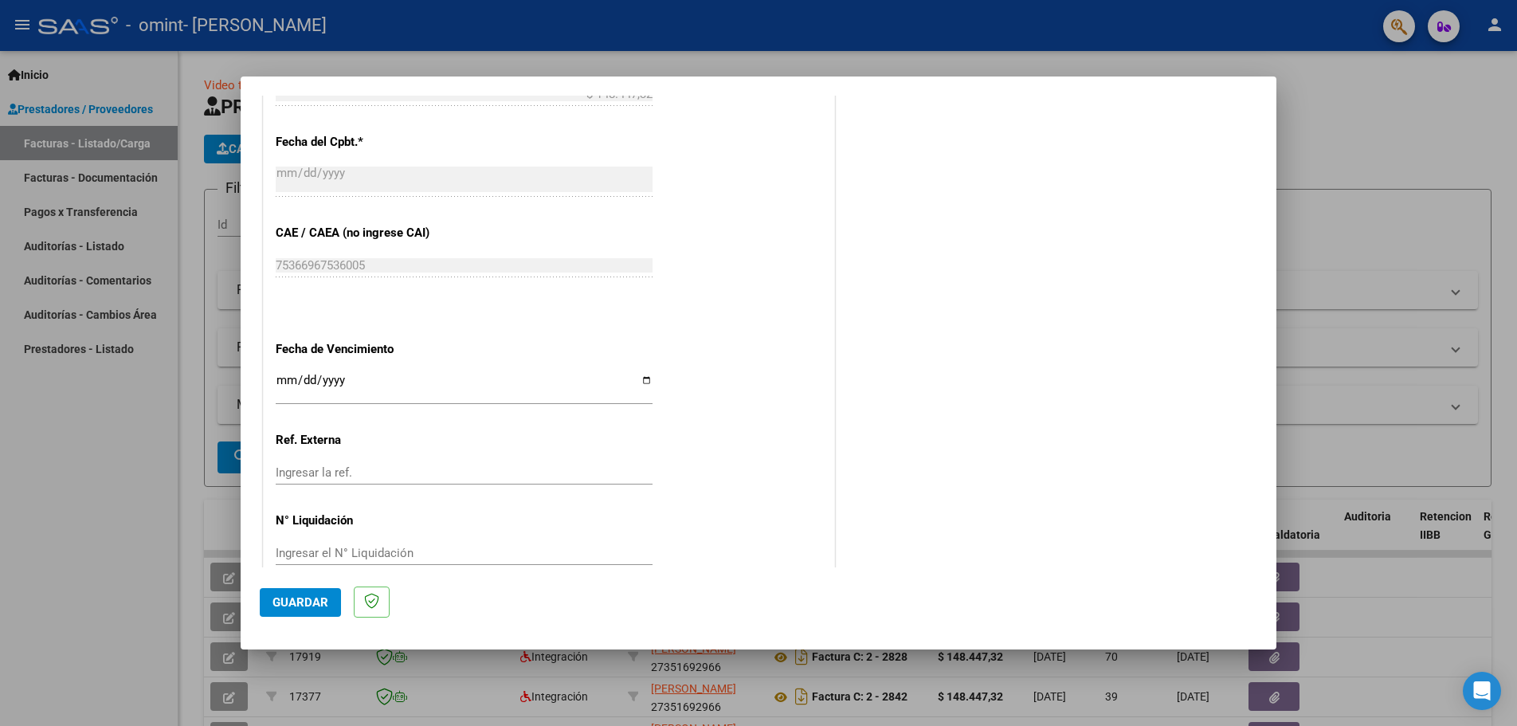
scroll to position [930, 0]
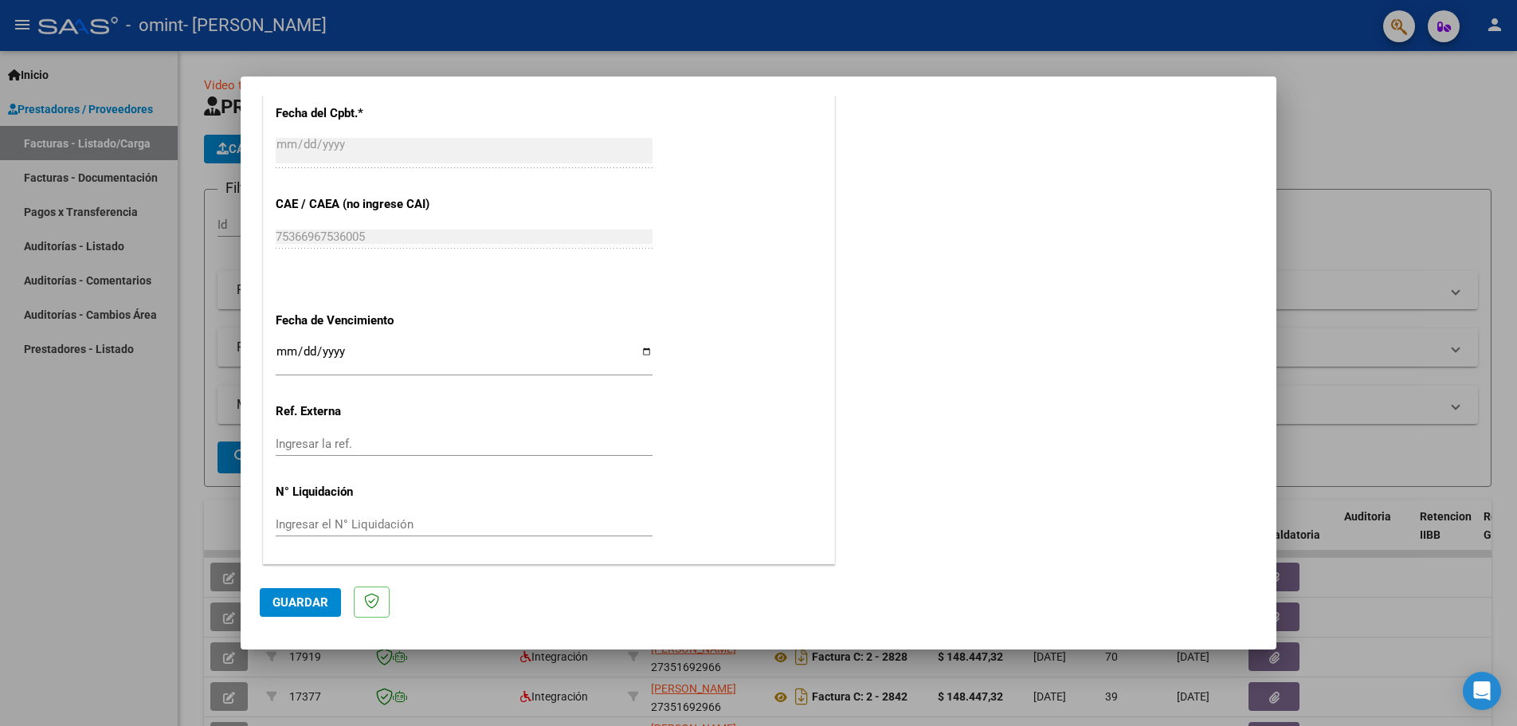
click at [307, 354] on input "Ingresar la fecha" at bounding box center [464, 357] width 377 height 25
click at [641, 354] on input "Ingresar la fecha" at bounding box center [464, 357] width 377 height 25
type input "[DATE]"
click at [327, 603] on button "Guardar" at bounding box center [300, 602] width 81 height 29
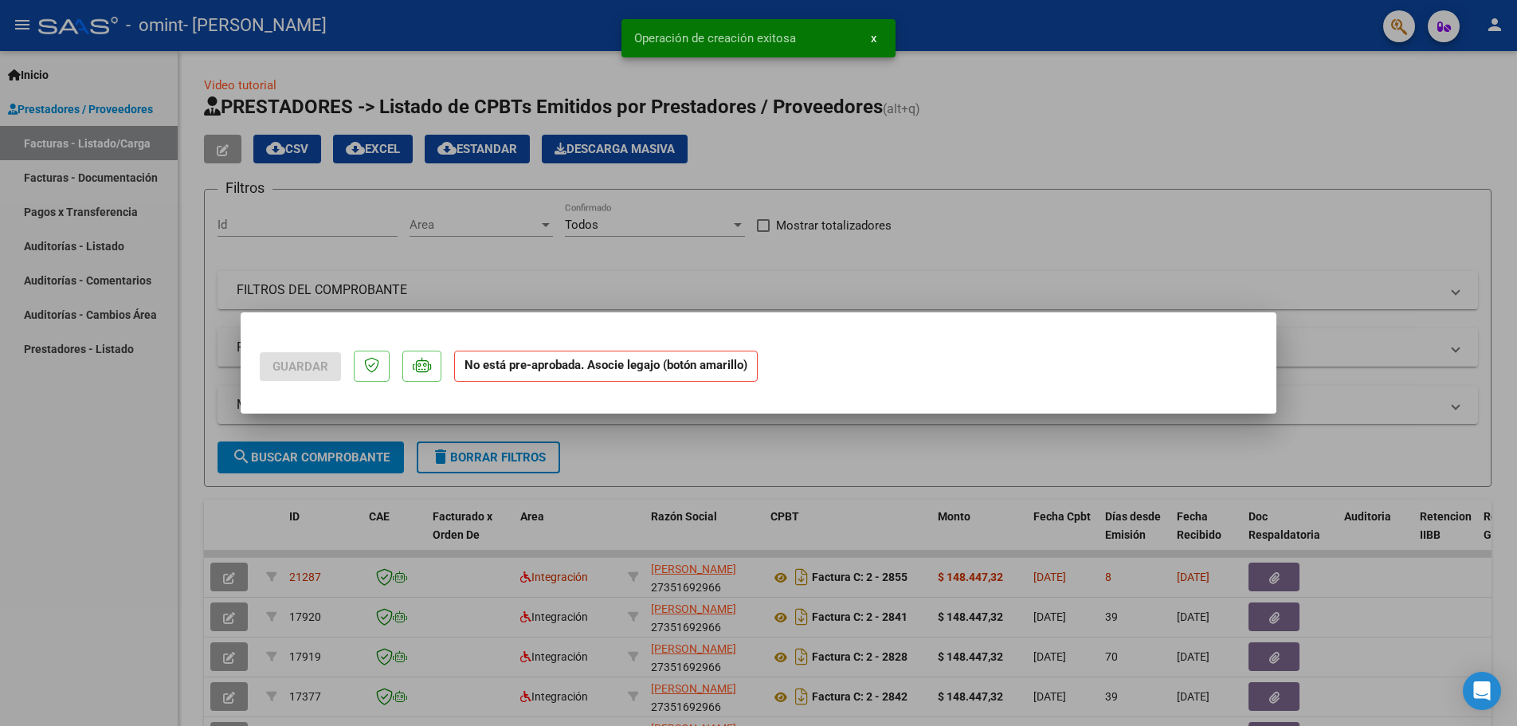
scroll to position [0, 0]
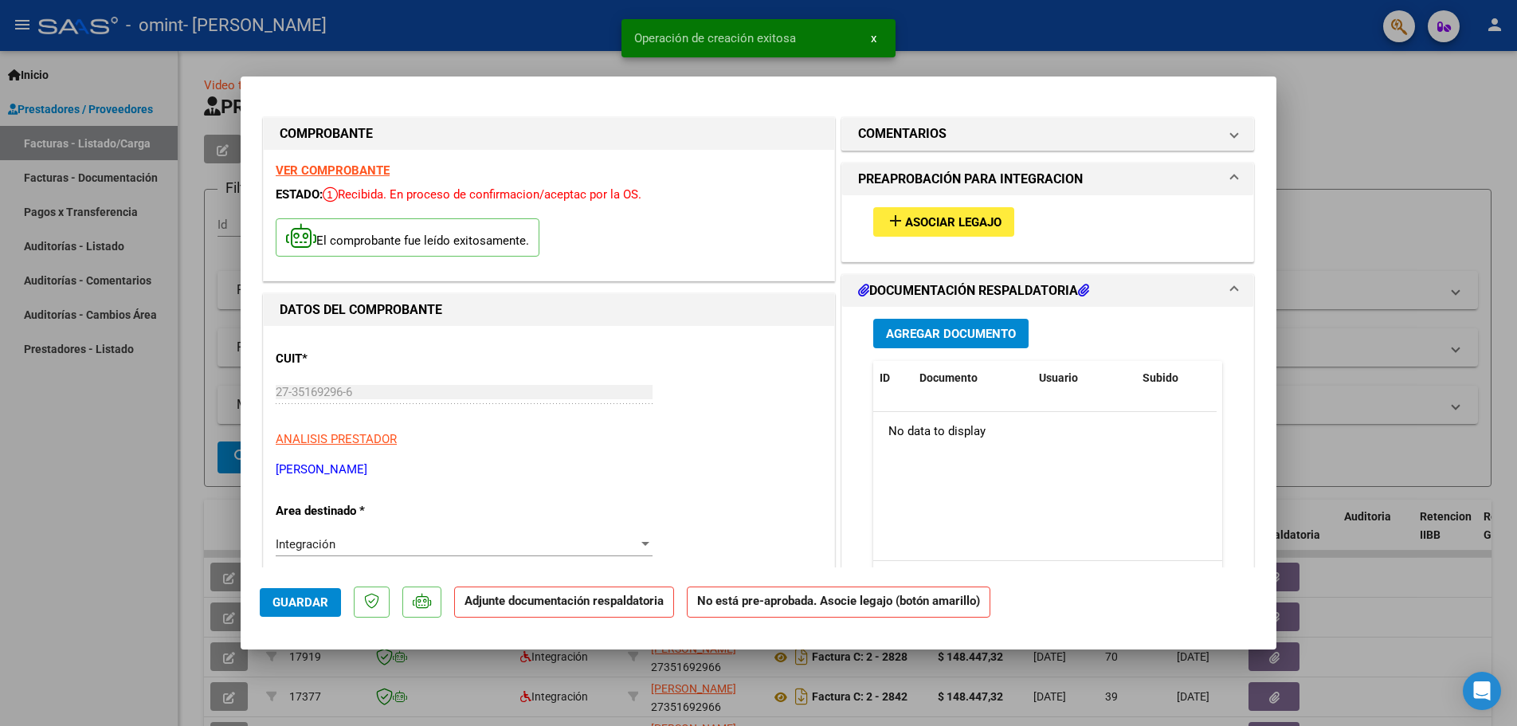
click at [907, 225] on span "Asociar Legajo" at bounding box center [953, 222] width 96 height 14
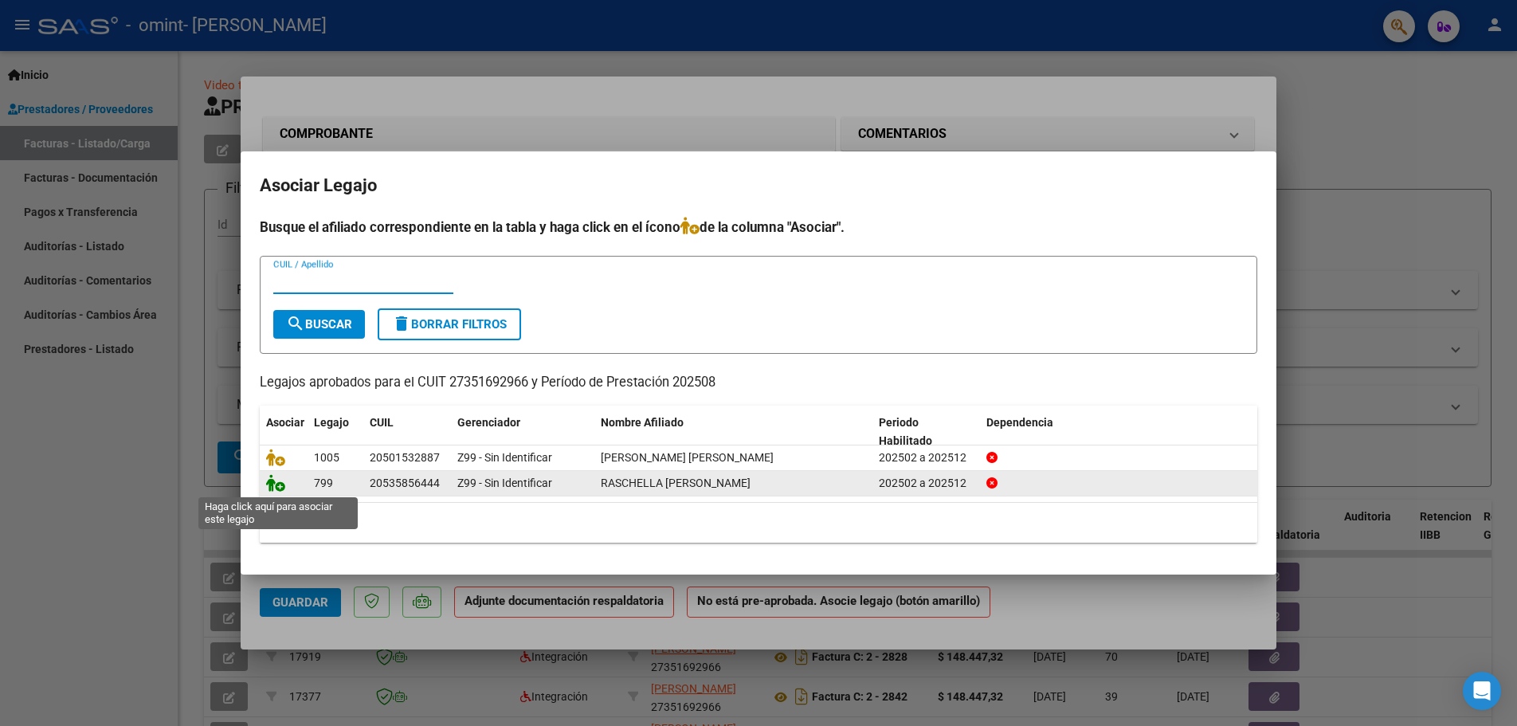
click at [277, 488] on icon at bounding box center [275, 483] width 19 height 18
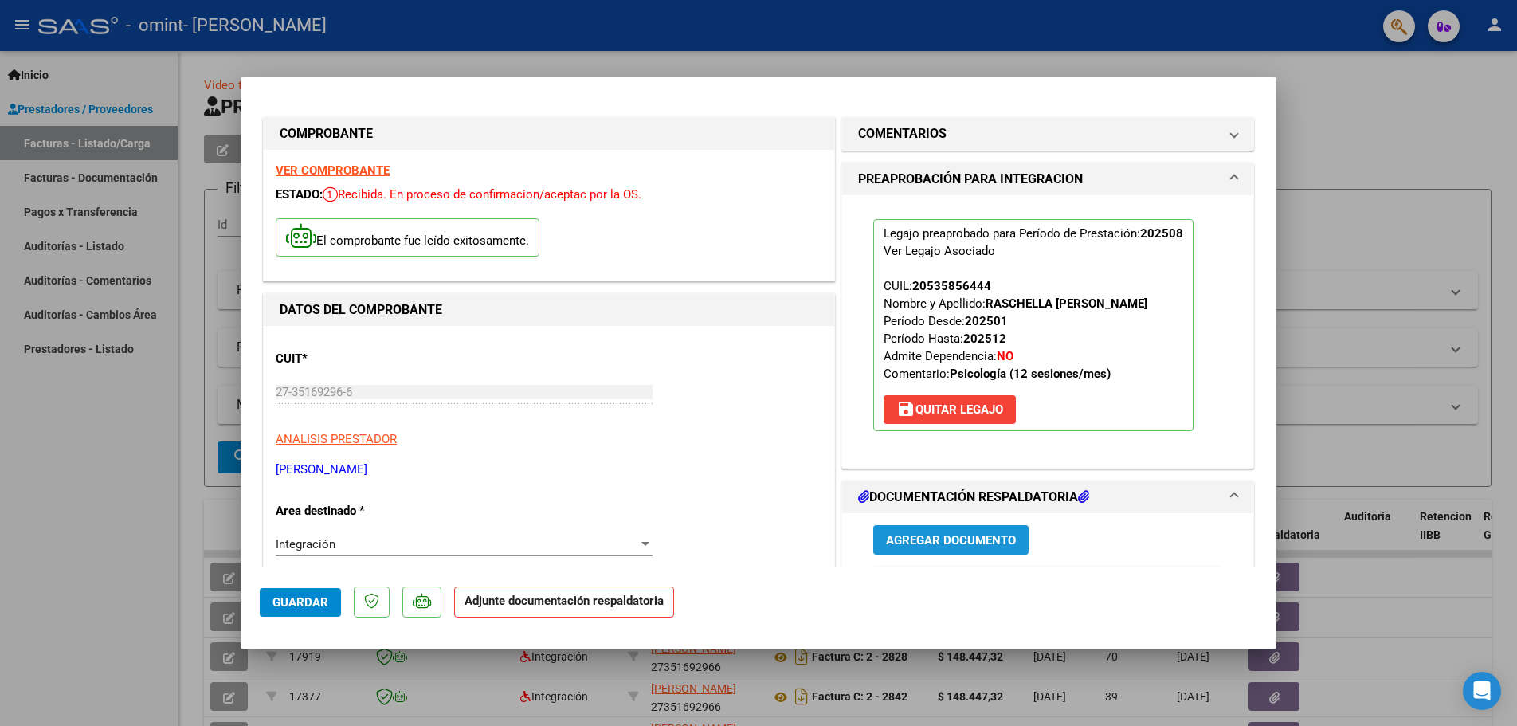
click at [902, 543] on span "Agregar Documento" at bounding box center [951, 540] width 130 height 14
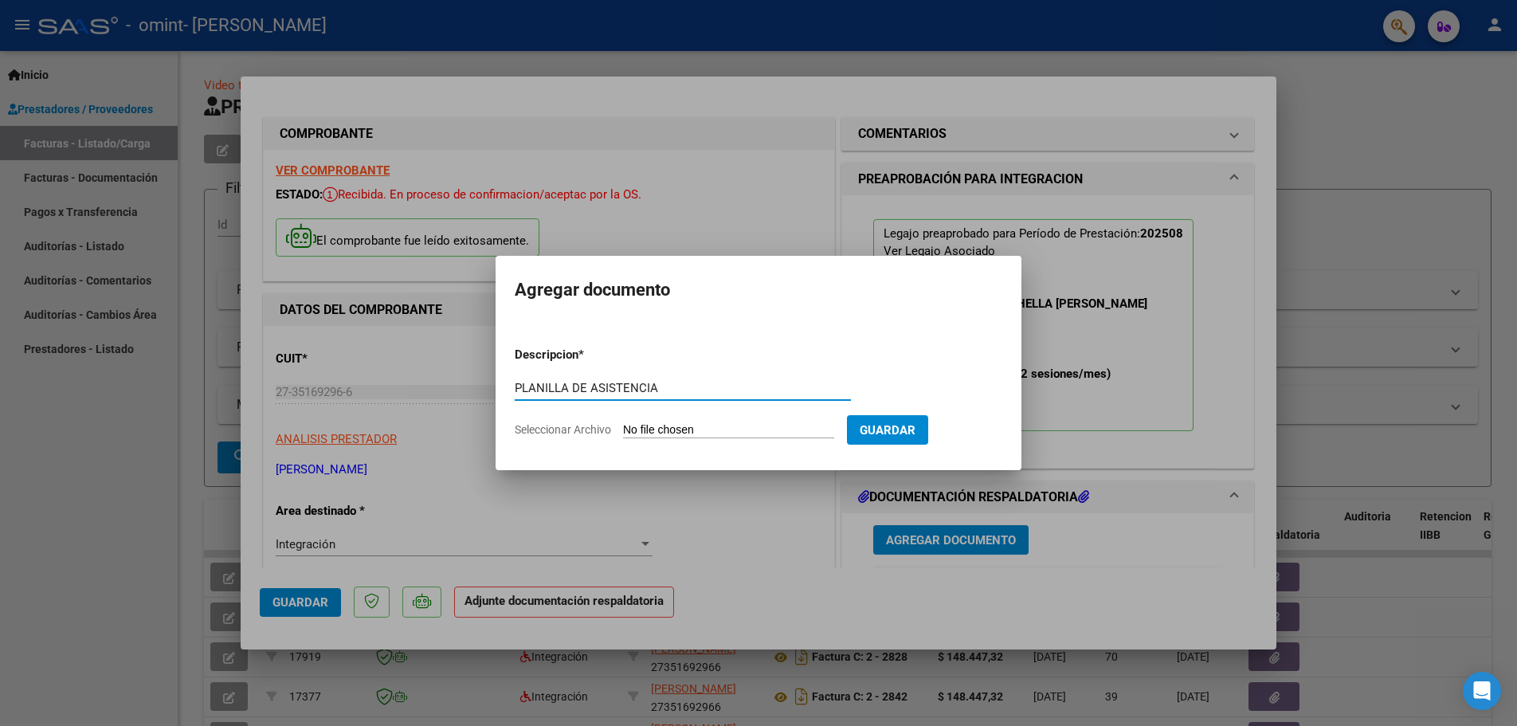
type input "PLANILLA DE ASISTENCIA"
click at [630, 427] on input "Seleccionar Archivo" at bounding box center [728, 430] width 211 height 15
type input "C:\fakepath\[PERSON_NAME] RASCHELLA [PERSON_NAME].jpg"
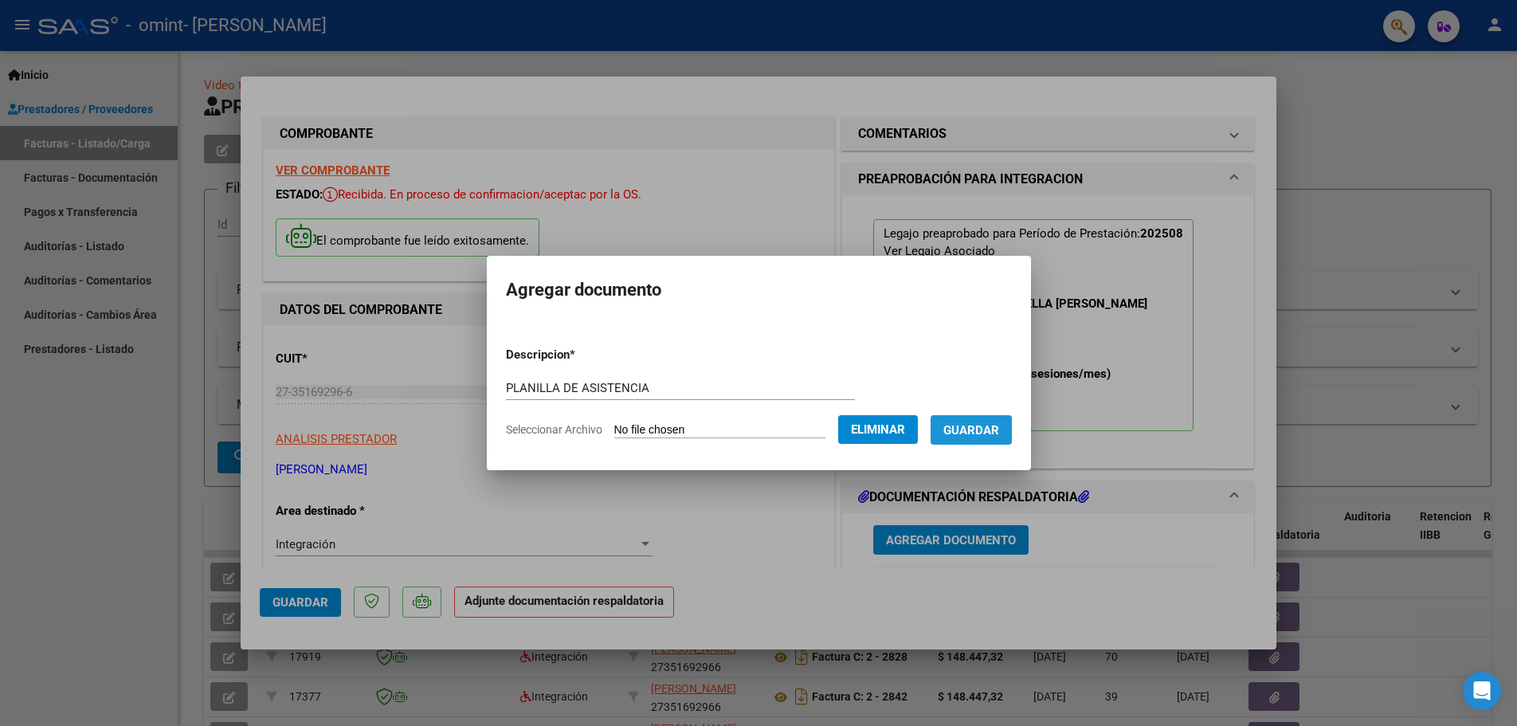
click at [988, 430] on span "Guardar" at bounding box center [971, 430] width 56 height 14
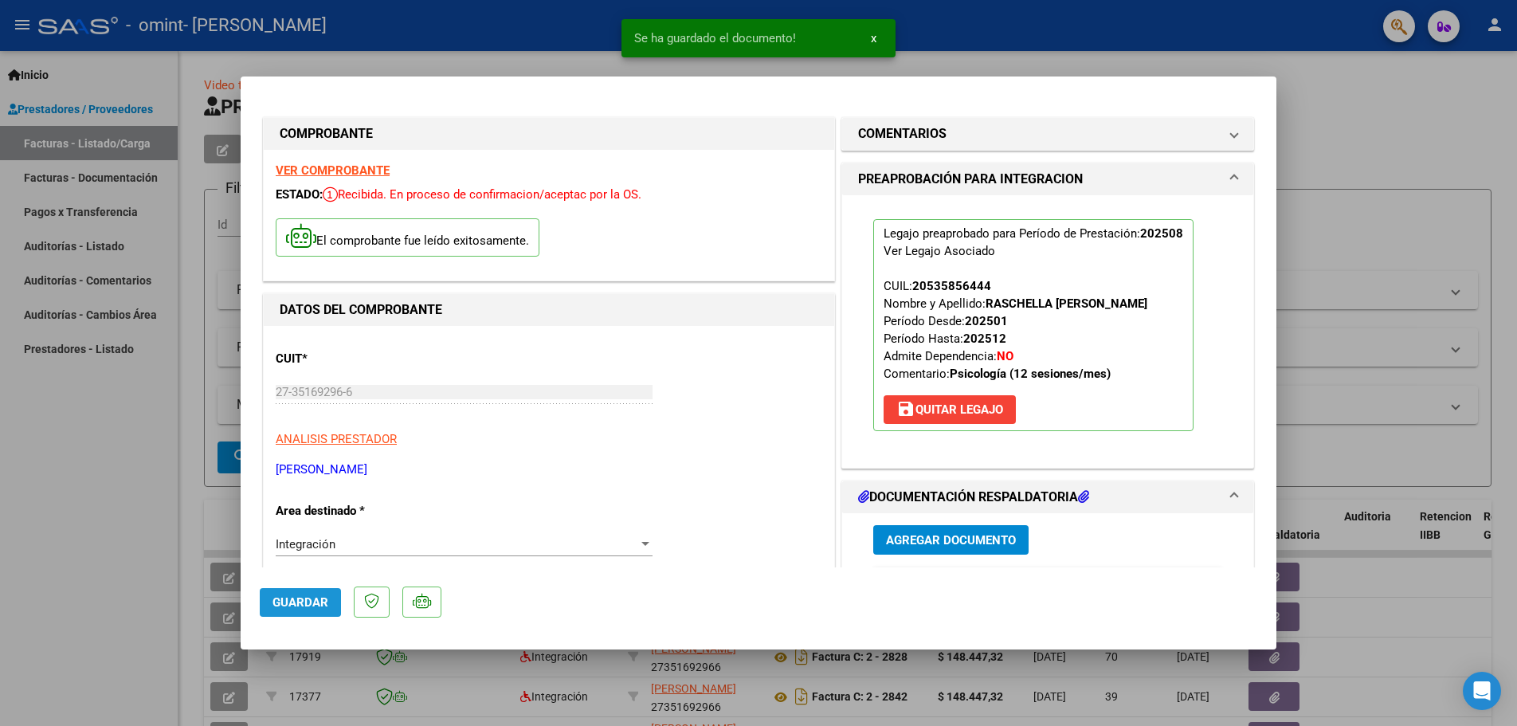
click at [292, 592] on button "Guardar" at bounding box center [300, 602] width 81 height 29
click at [1402, 73] on div at bounding box center [758, 363] width 1517 height 726
type input "$ 0,00"
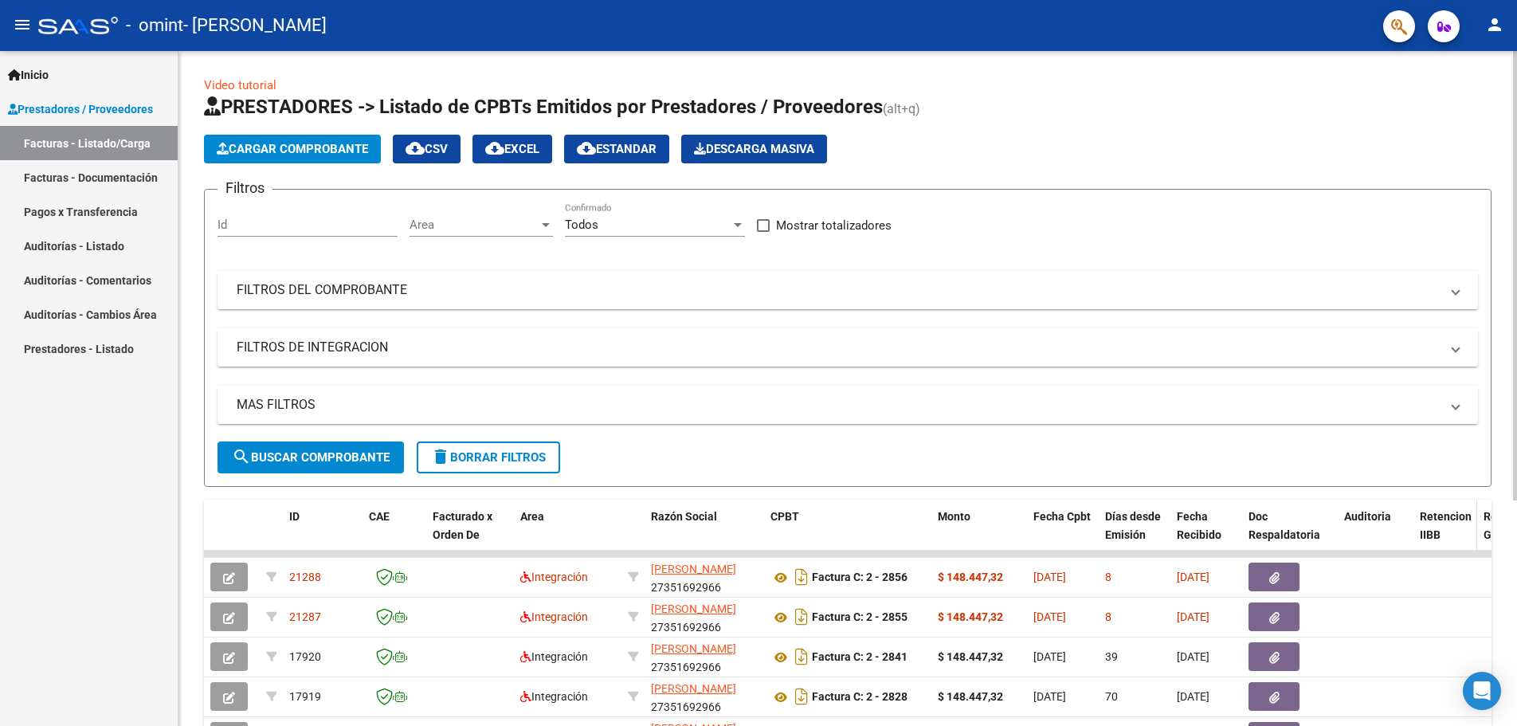
drag, startPoint x: 1393, startPoint y: 107, endPoint x: 1444, endPoint y: 539, distance: 435.5
click at [1444, 539] on div "Video tutorial PRESTADORES -> Listado de CPBTs Emitidos por Prestadores / Prove…" at bounding box center [847, 538] width 1287 height 925
click at [1240, 232] on div "Filtros Id Area Area Todos Confirmado Mostrar totalizadores FILTROS DEL COMPROB…" at bounding box center [847, 321] width 1260 height 239
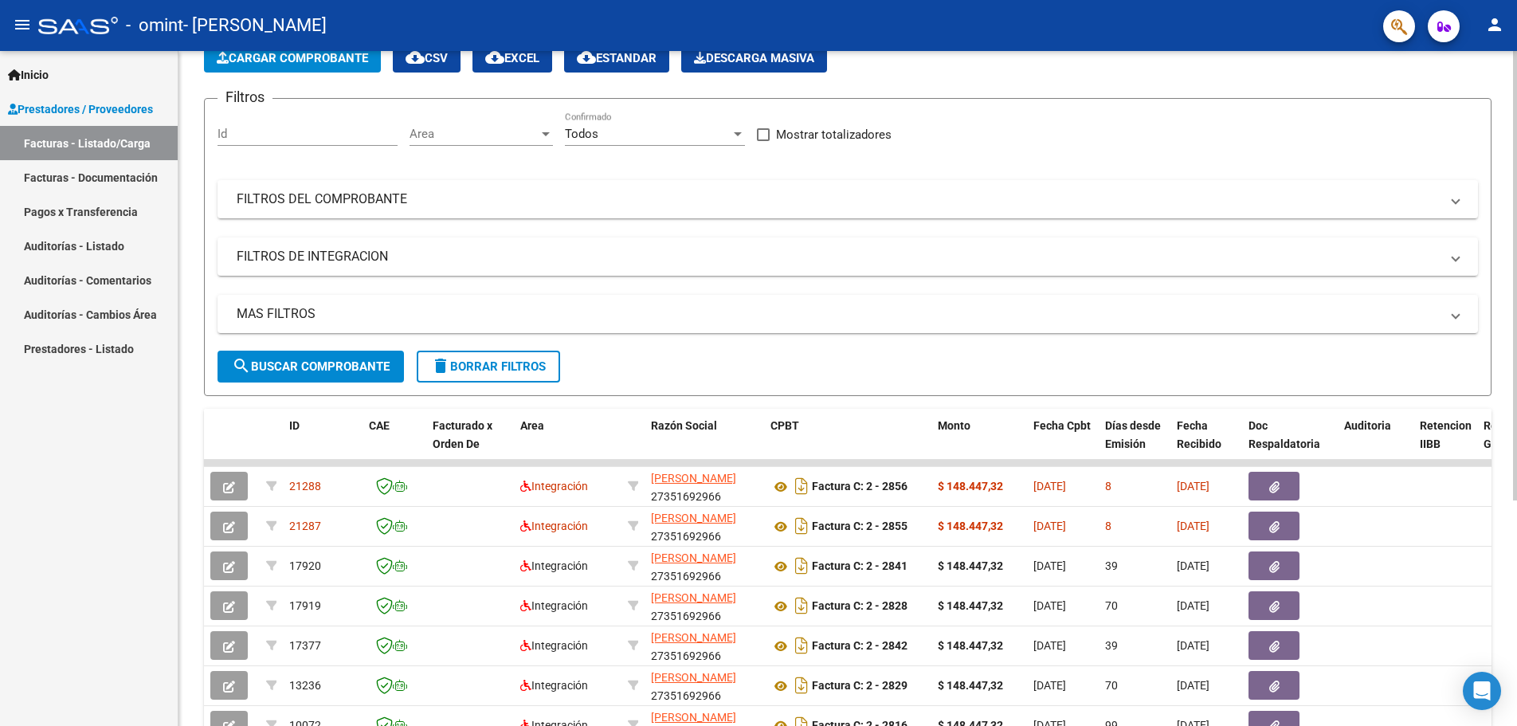
scroll to position [238, 0]
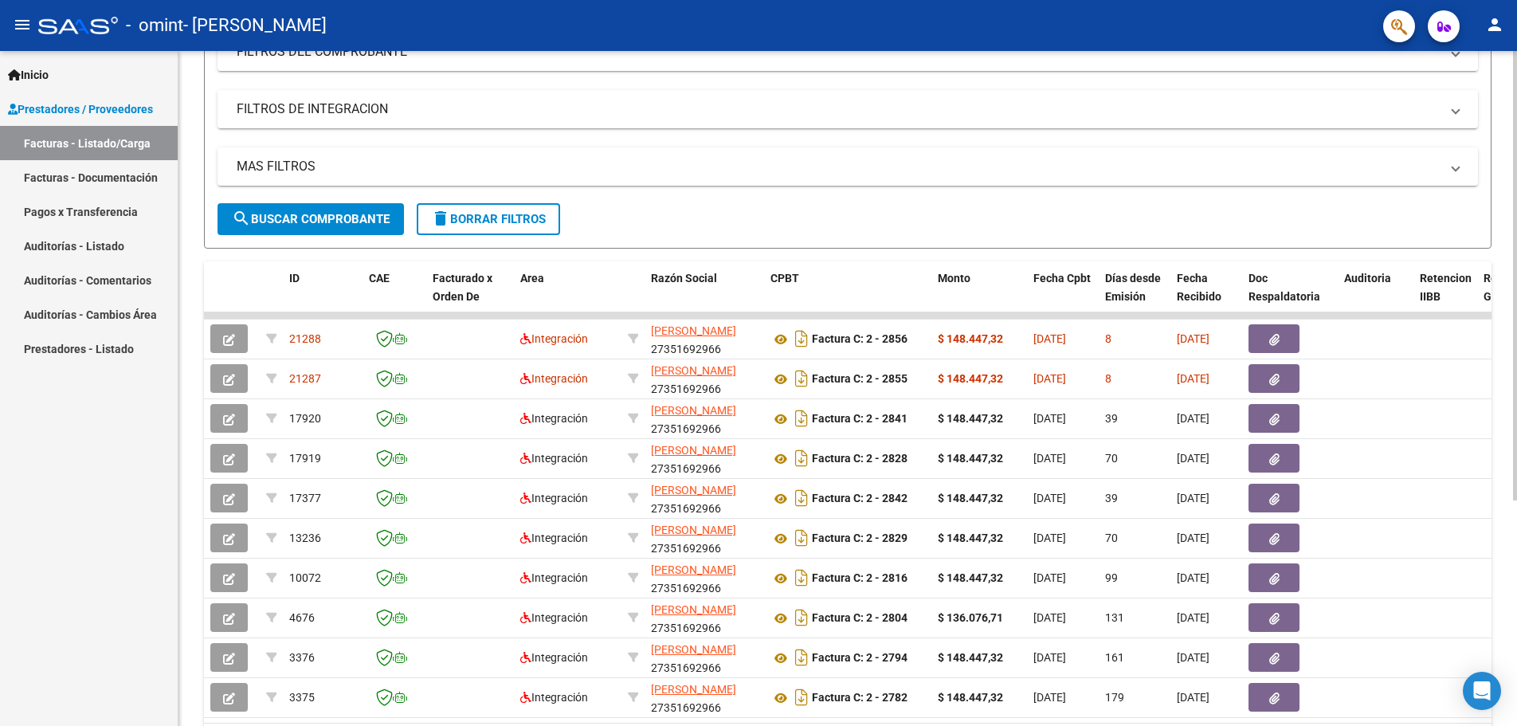
click at [1516, 291] on html "menu - omint - [PERSON_NAME] person Inicio Instructivos Contacto OS Prestadores…" at bounding box center [758, 363] width 1517 height 726
